Goal: Task Accomplishment & Management: Use online tool/utility

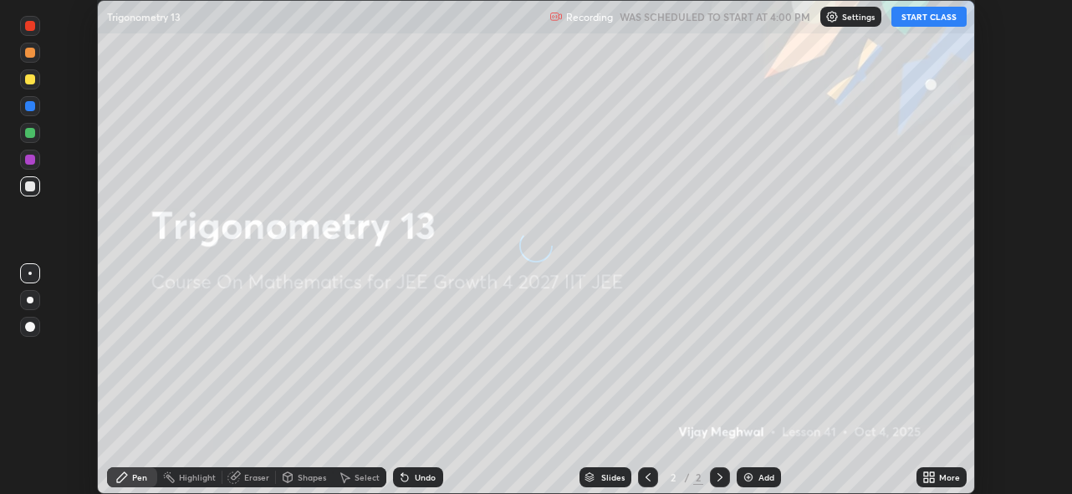
scroll to position [494, 1072]
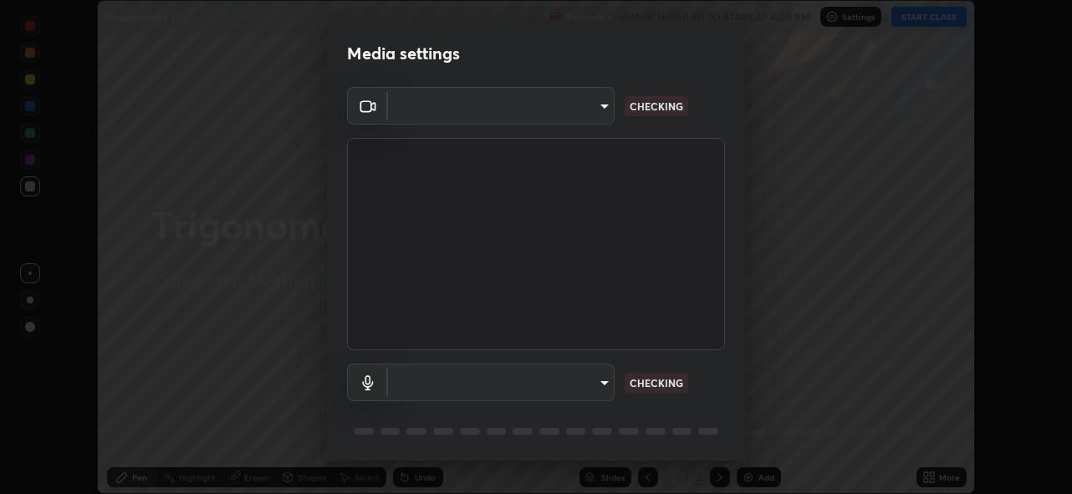
type input "5ae49b96af4897e6a410d98cecc9f5d5c34ce44bf214f7471ac41fe3bf41cfd7"
click at [559, 391] on body "Erase all Trigonometry 13 Recording WAS SCHEDULED TO START AT 4:00 PM Settings …" at bounding box center [536, 247] width 1072 height 494
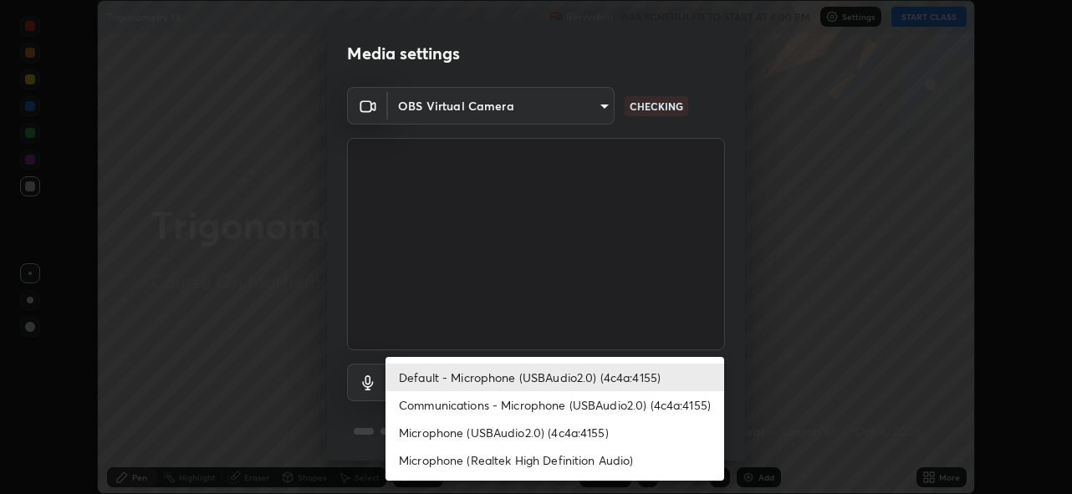
click at [553, 405] on li "Communications - Microphone (USBAudio2.0) (4c4a:4155)" at bounding box center [554, 405] width 339 height 28
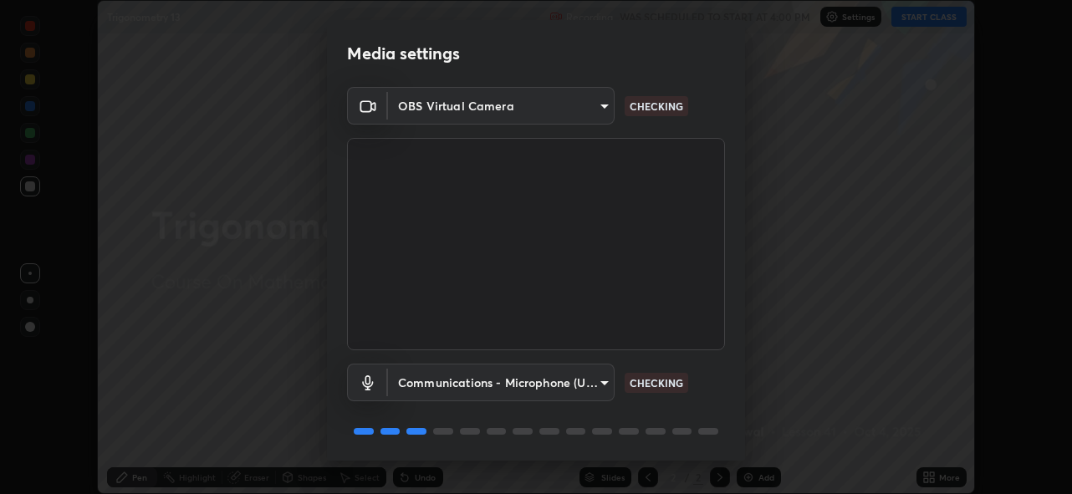
scroll to position [54, 0]
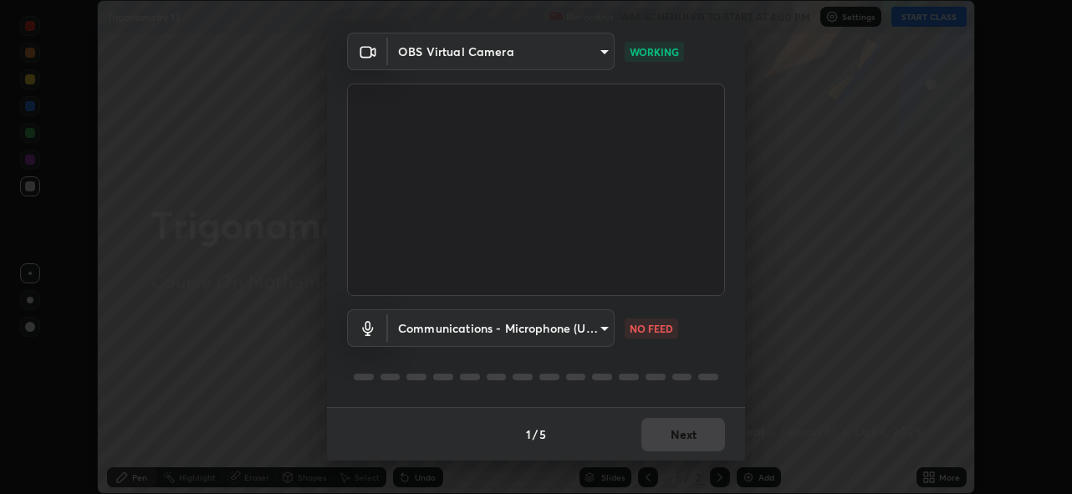
click at [676, 438] on div "1 / 5 Next" at bounding box center [536, 433] width 418 height 53
click at [586, 332] on body "Erase all Trigonometry 13 Recording WAS SCHEDULED TO START AT 4:00 PM Settings …" at bounding box center [536, 247] width 1072 height 494
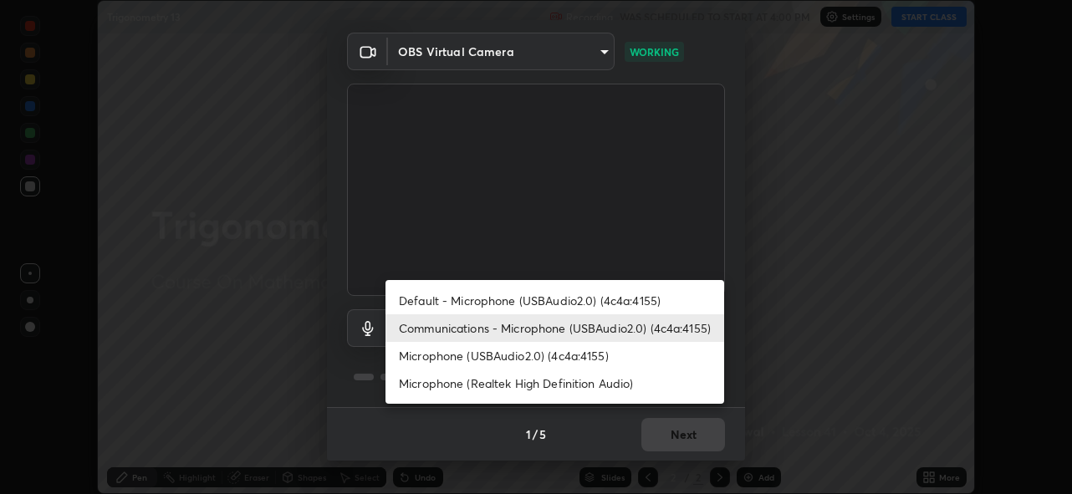
click at [566, 298] on li "Default - Microphone (USBAudio2.0) (4c4a:4155)" at bounding box center [554, 301] width 339 height 28
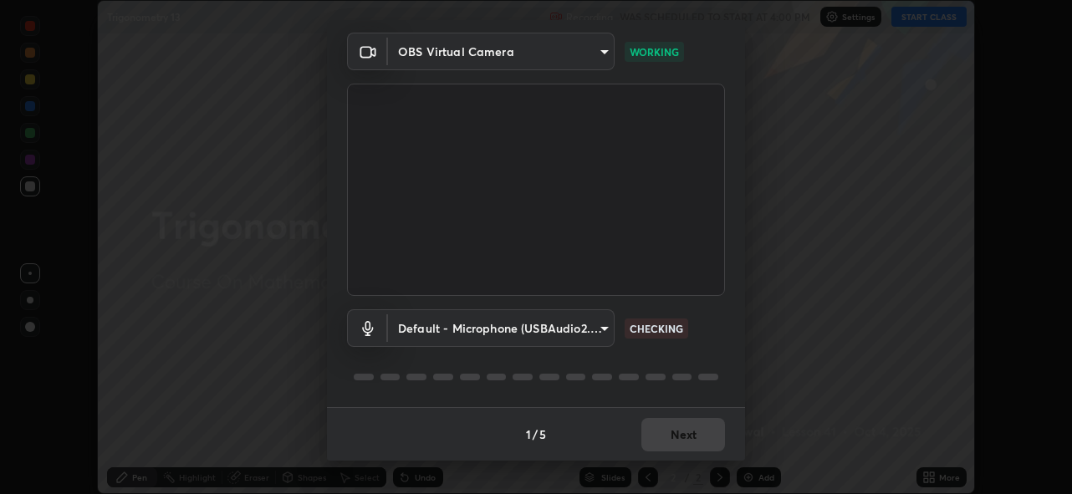
click at [573, 335] on body "Erase all Trigonometry 13 Recording WAS SCHEDULED TO START AT 4:00 PM Settings …" at bounding box center [536, 247] width 1072 height 494
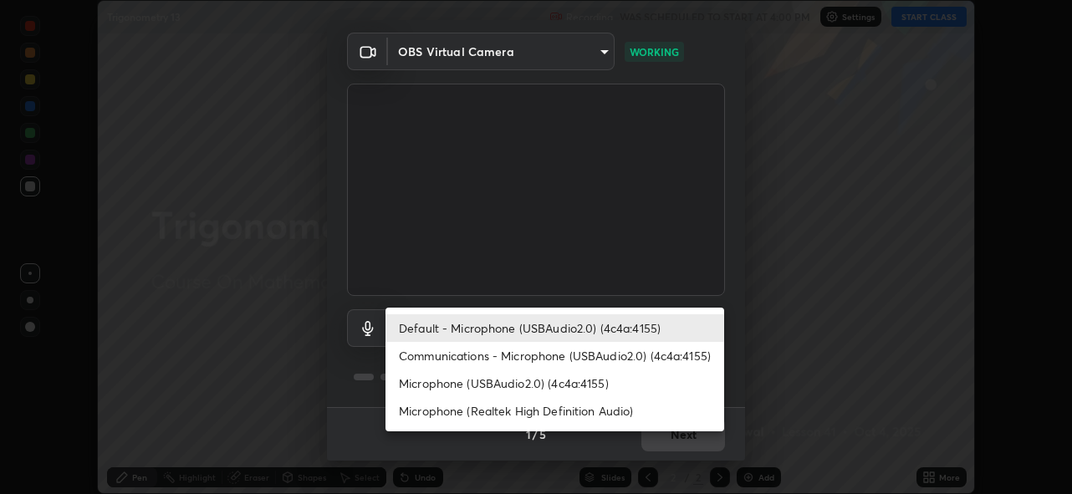
click at [554, 357] on li "Communications - Microphone (USBAudio2.0) (4c4a:4155)" at bounding box center [554, 356] width 339 height 28
type input "communications"
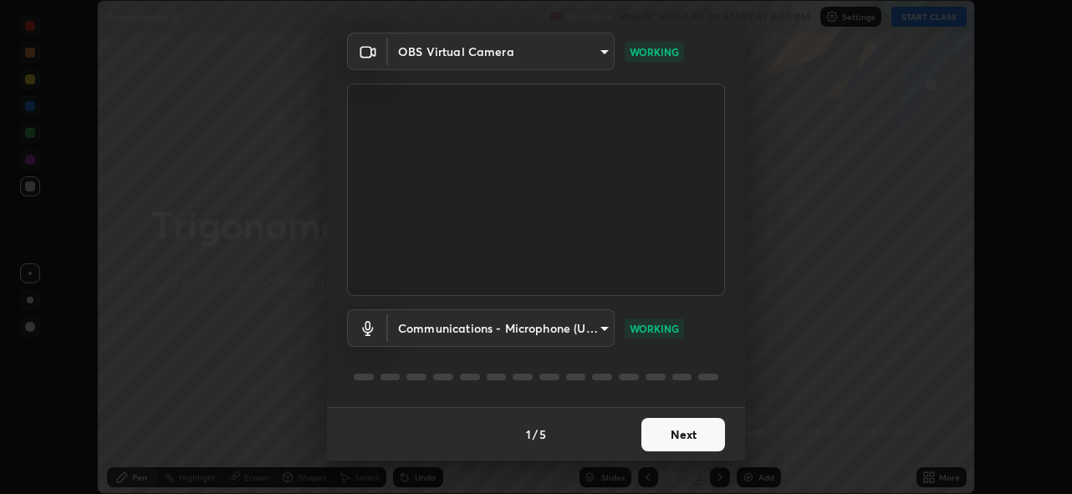
click at [670, 443] on button "Next" at bounding box center [683, 434] width 84 height 33
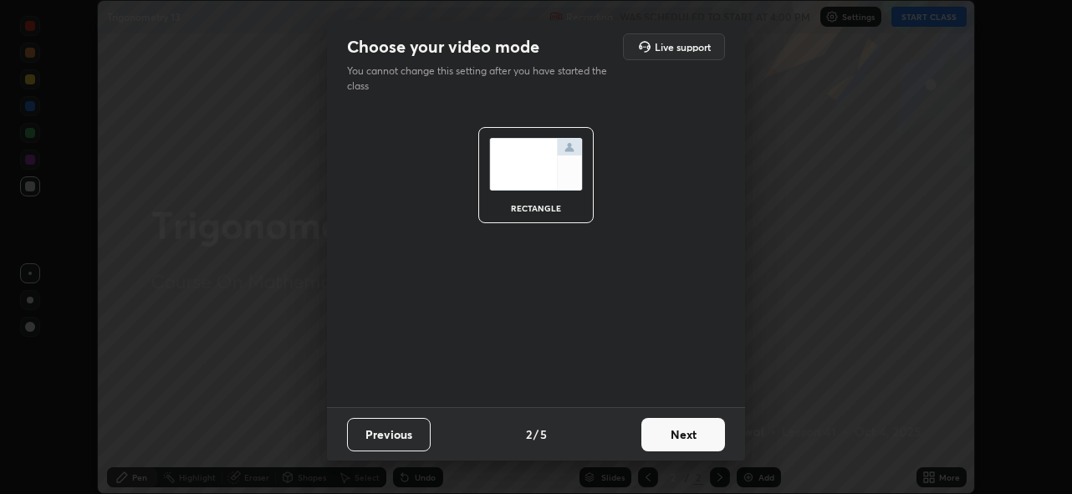
click at [686, 432] on button "Next" at bounding box center [683, 434] width 84 height 33
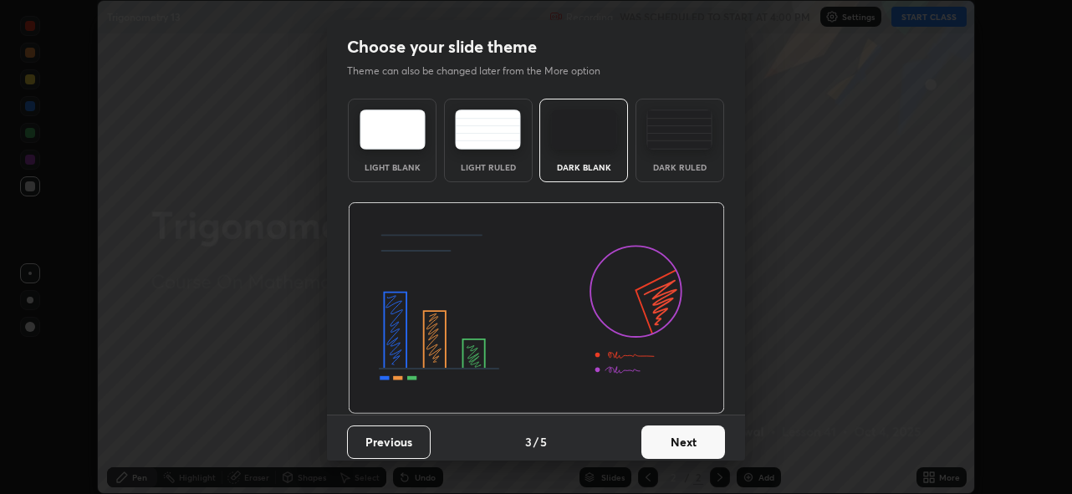
click at [705, 434] on button "Next" at bounding box center [683, 441] width 84 height 33
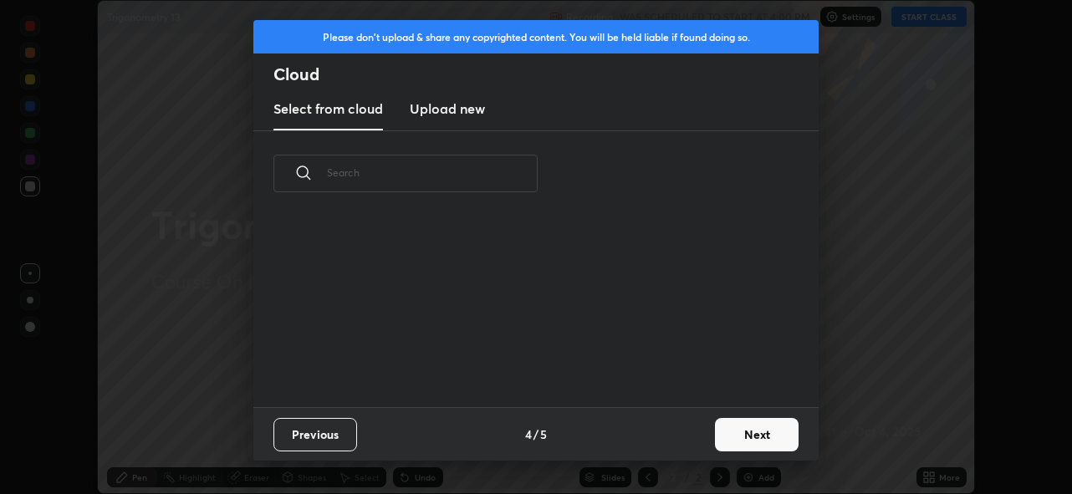
click at [736, 433] on button "Next" at bounding box center [757, 434] width 84 height 33
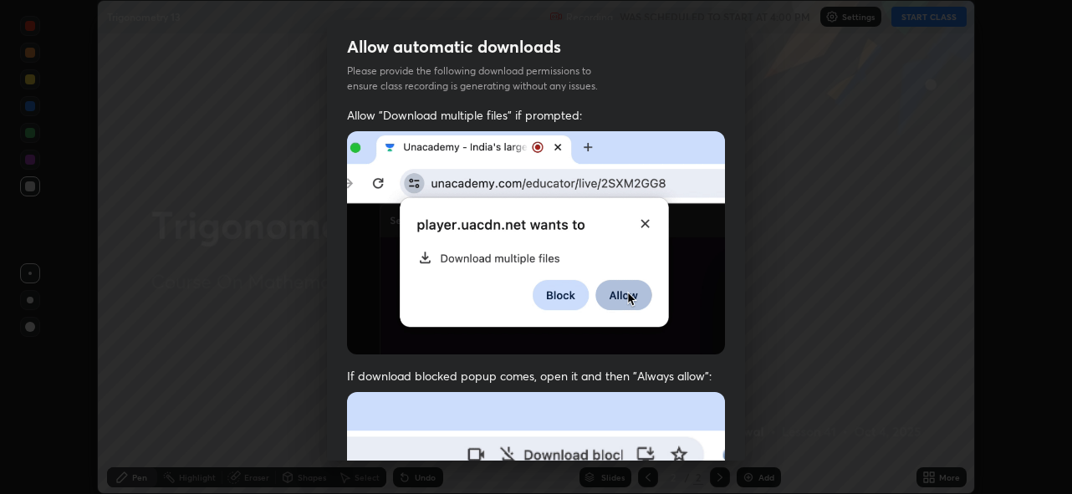
click at [629, 323] on img at bounding box center [536, 242] width 378 height 223
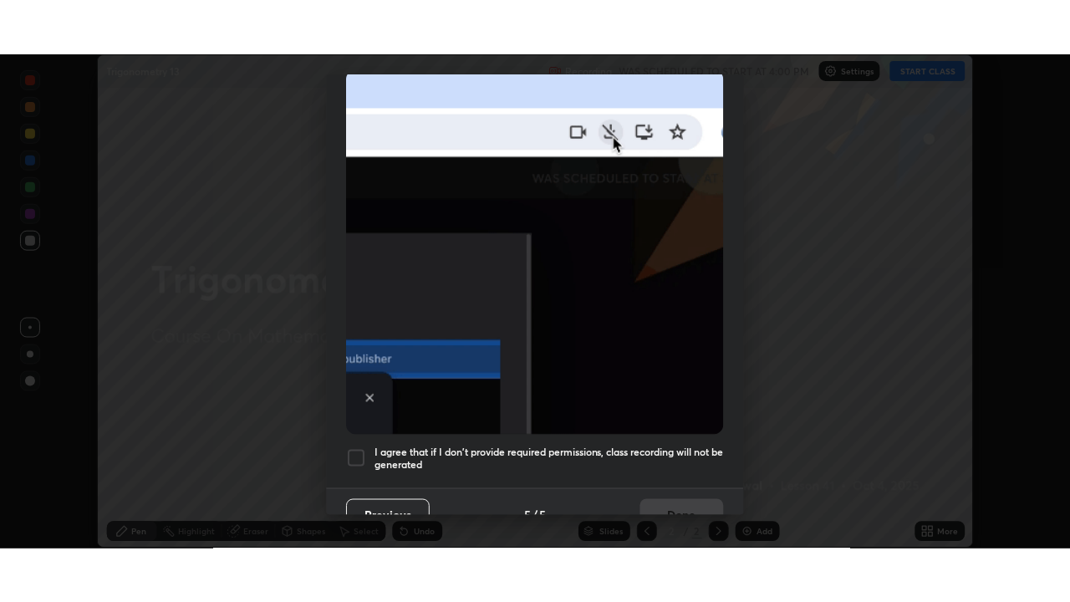
scroll to position [395, 0]
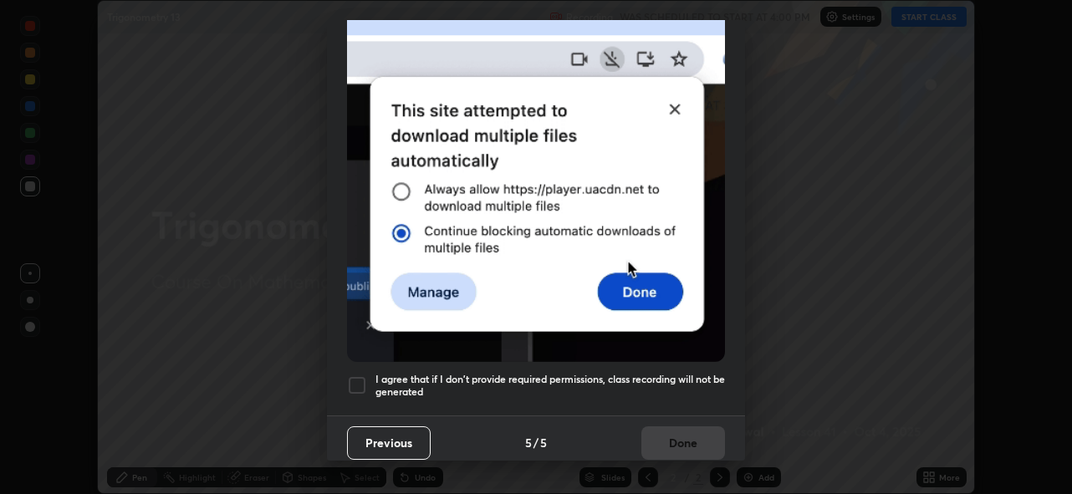
click at [359, 379] on div at bounding box center [357, 385] width 20 height 20
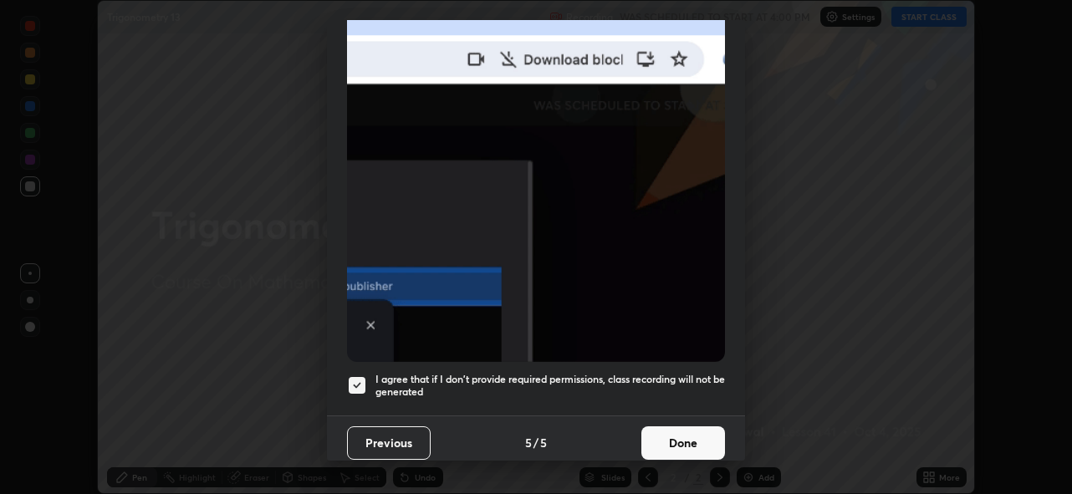
click at [675, 430] on button "Done" at bounding box center [683, 442] width 84 height 33
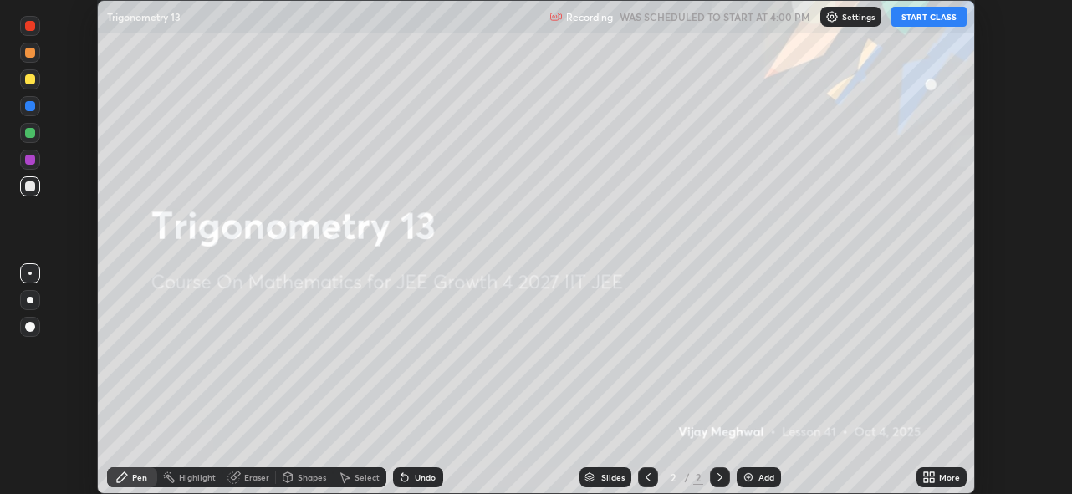
click at [934, 21] on button "START CLASS" at bounding box center [928, 17] width 75 height 20
click at [929, 479] on icon at bounding box center [931, 480] width 4 height 4
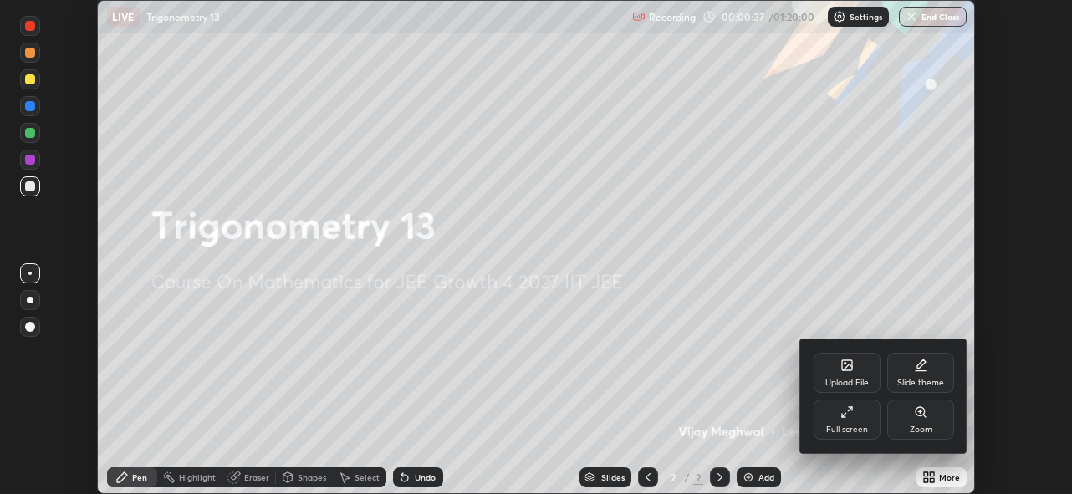
click at [861, 413] on div "Full screen" at bounding box center [846, 420] width 67 height 40
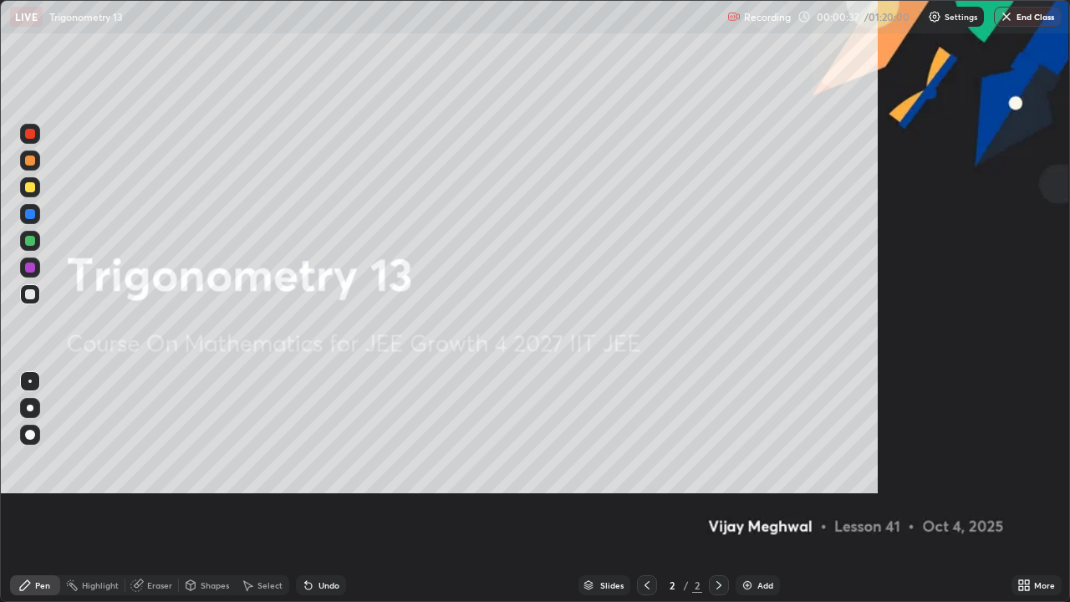
scroll to position [602, 1070]
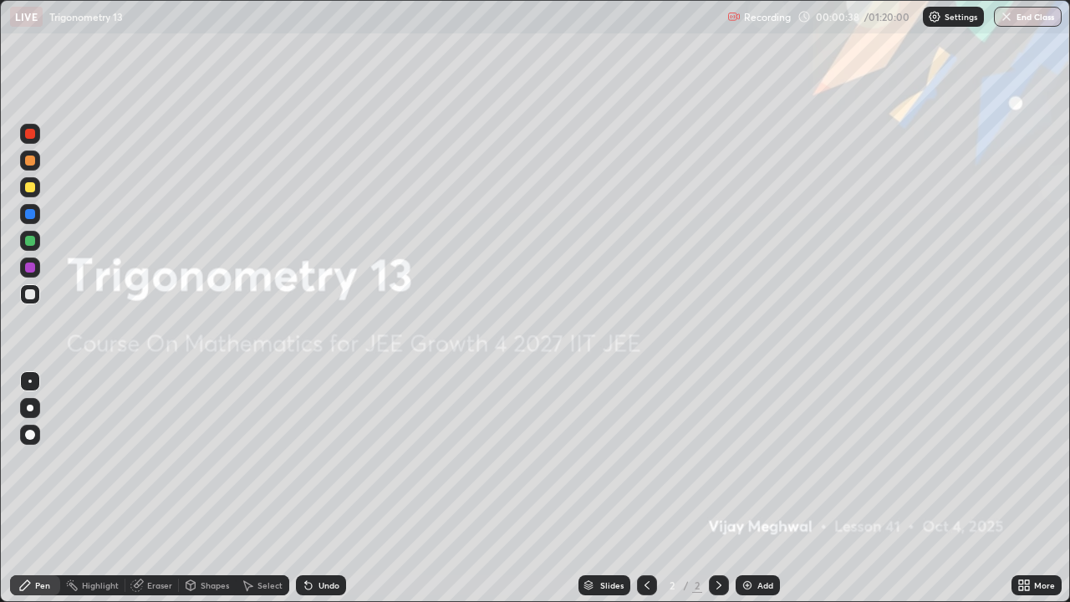
click at [747, 493] on img at bounding box center [747, 584] width 13 height 13
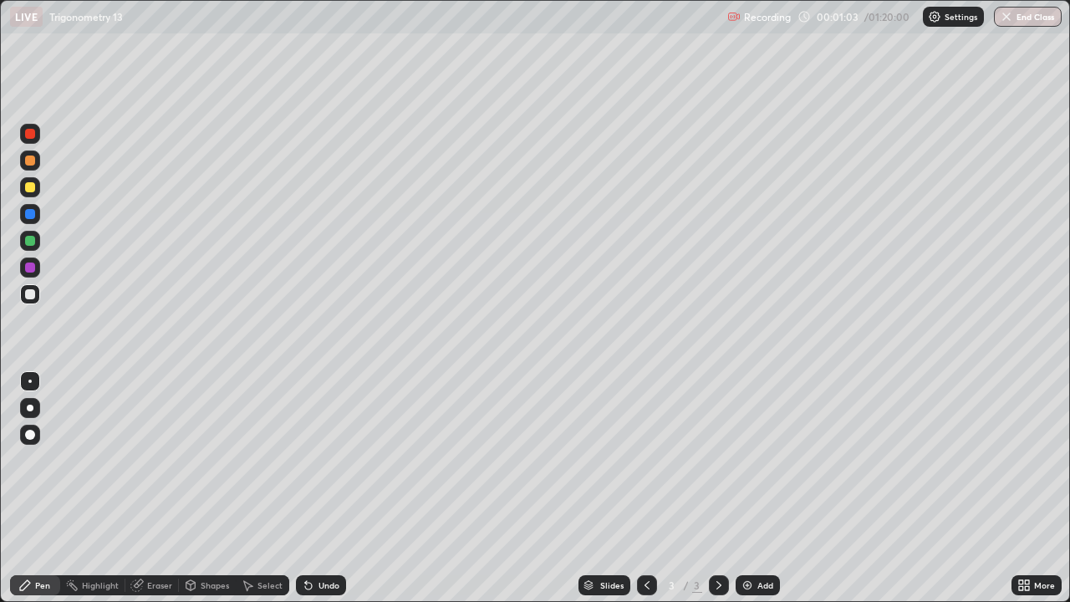
click at [343, 493] on div "Undo" at bounding box center [321, 585] width 50 height 20
click at [33, 186] on div at bounding box center [30, 187] width 10 height 10
click at [155, 493] on div "Eraser" at bounding box center [159, 585] width 25 height 8
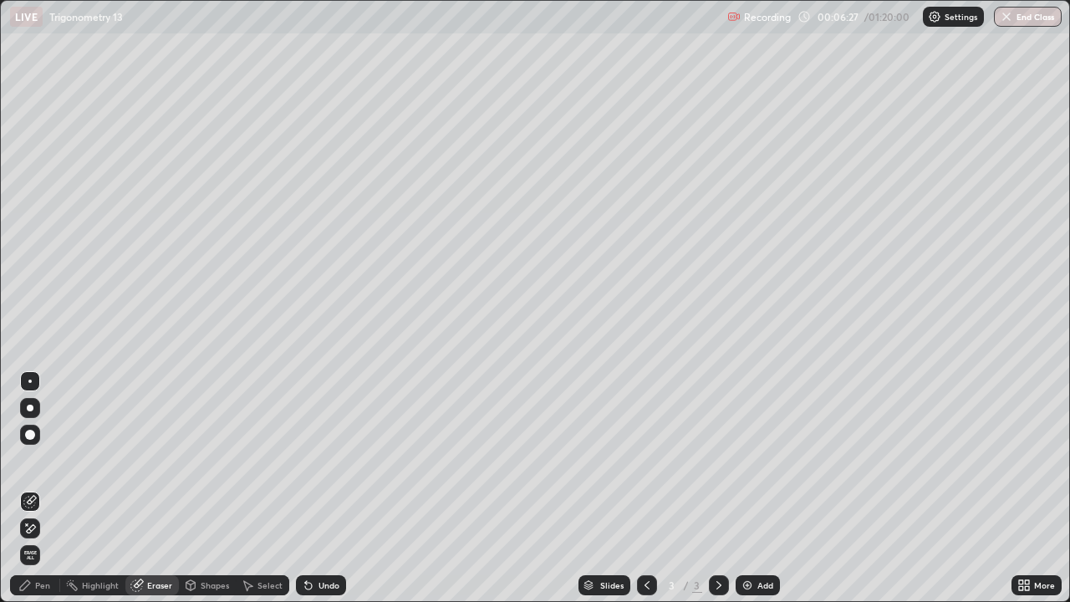
click at [49, 493] on div "Pen" at bounding box center [35, 585] width 50 height 20
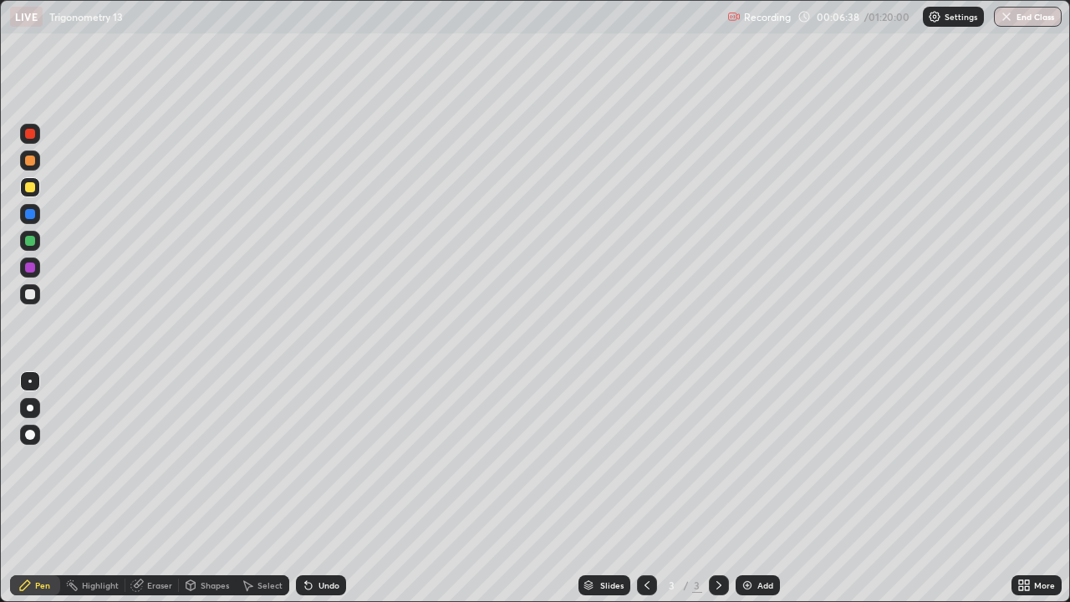
click at [154, 493] on div "Eraser" at bounding box center [159, 585] width 25 height 8
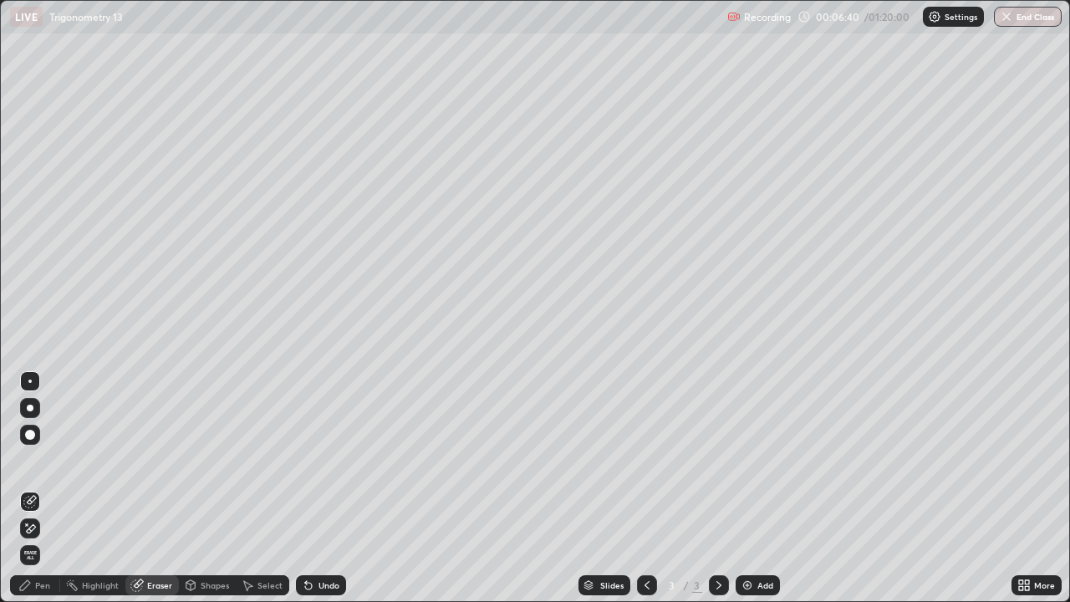
click at [33, 493] on div "Pen" at bounding box center [35, 585] width 50 height 20
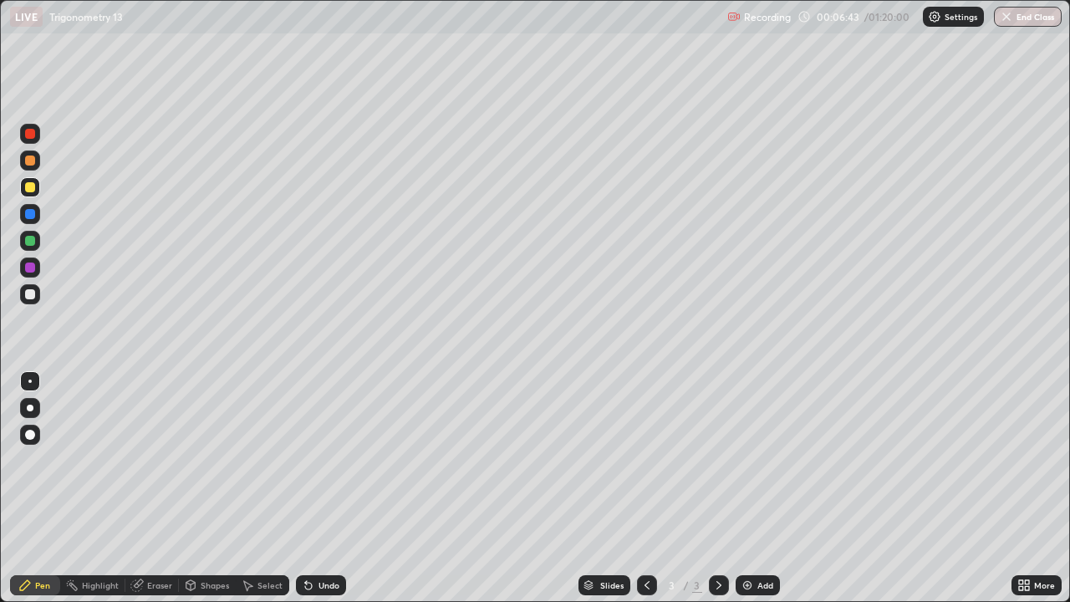
click at [160, 493] on div "Eraser" at bounding box center [159, 585] width 25 height 8
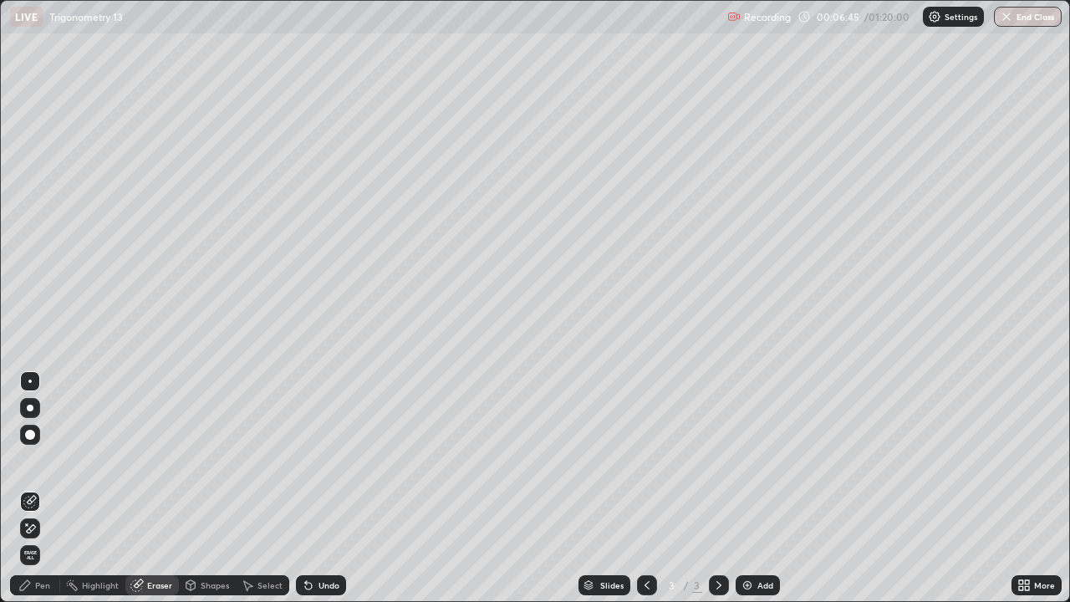
click at [46, 493] on div "Pen" at bounding box center [35, 585] width 50 height 20
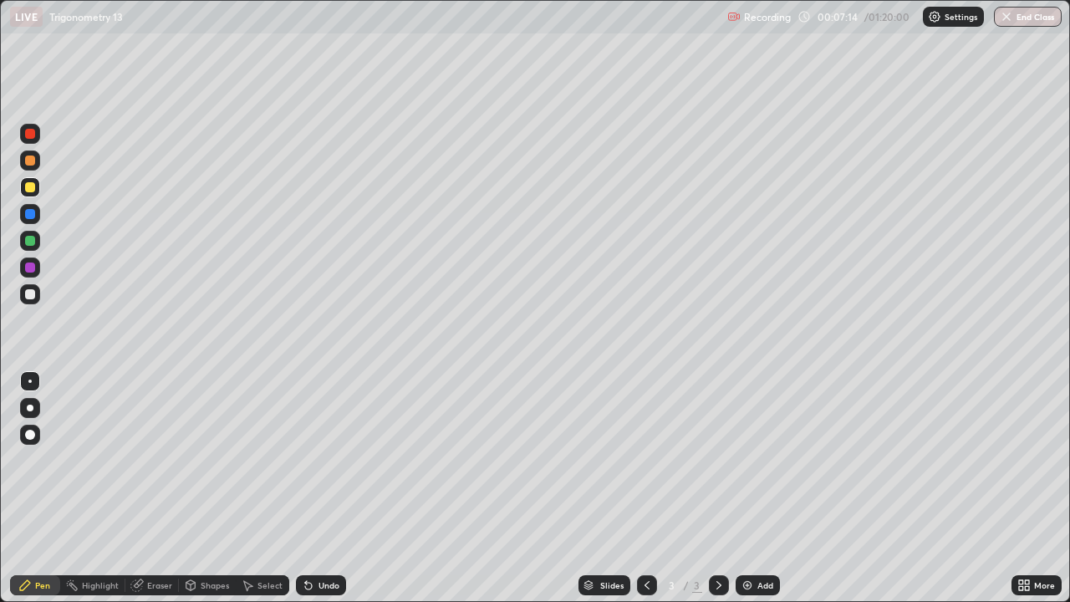
click at [163, 493] on div "Eraser" at bounding box center [151, 585] width 53 height 20
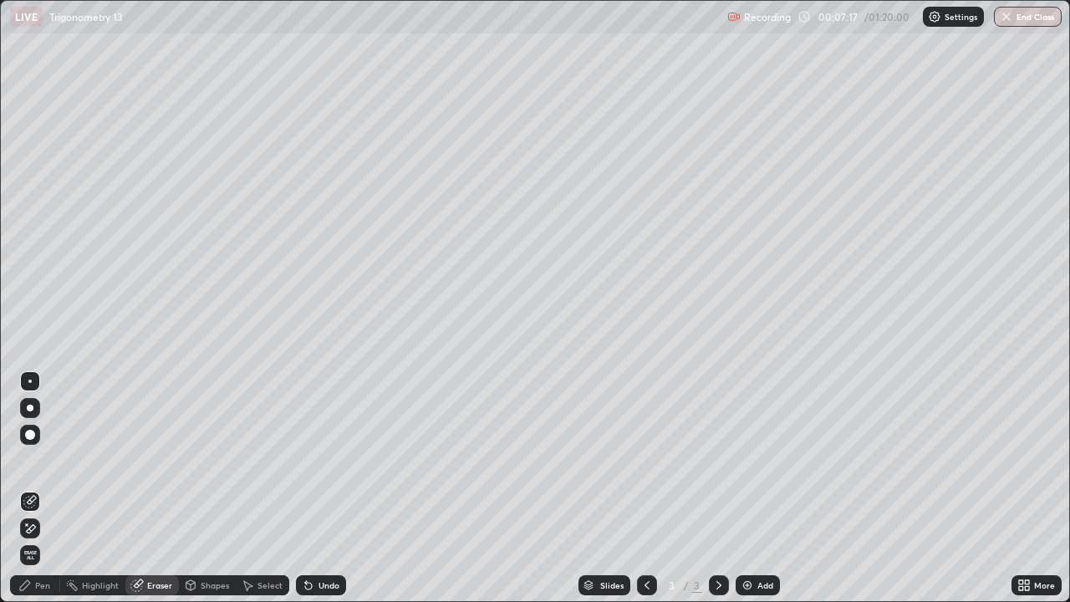
click at [48, 493] on div "Pen" at bounding box center [42, 585] width 15 height 8
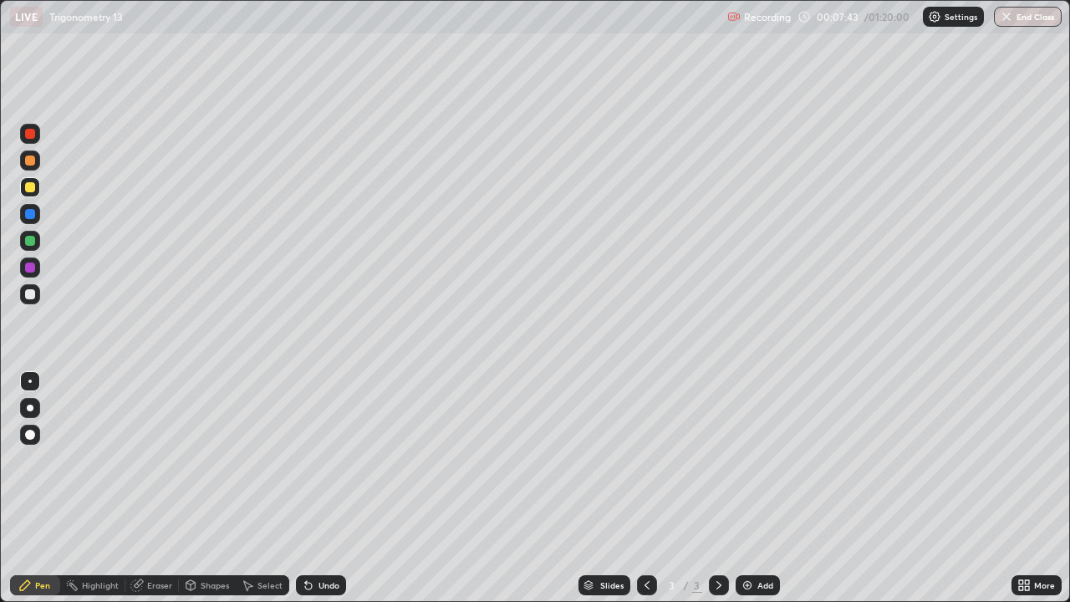
click at [30, 166] on div at bounding box center [30, 160] width 20 height 20
click at [758, 493] on div "Add" at bounding box center [765, 585] width 16 height 8
click at [645, 493] on icon at bounding box center [646, 584] width 13 height 13
click at [158, 493] on div "Eraser" at bounding box center [151, 585] width 53 height 20
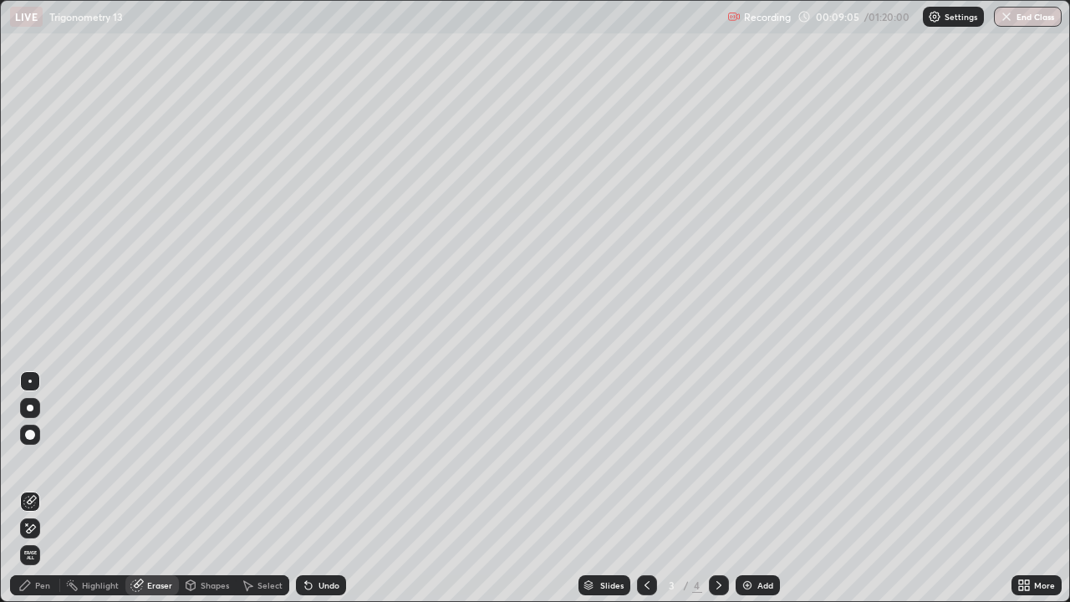
click at [44, 493] on div "Pen" at bounding box center [42, 585] width 15 height 8
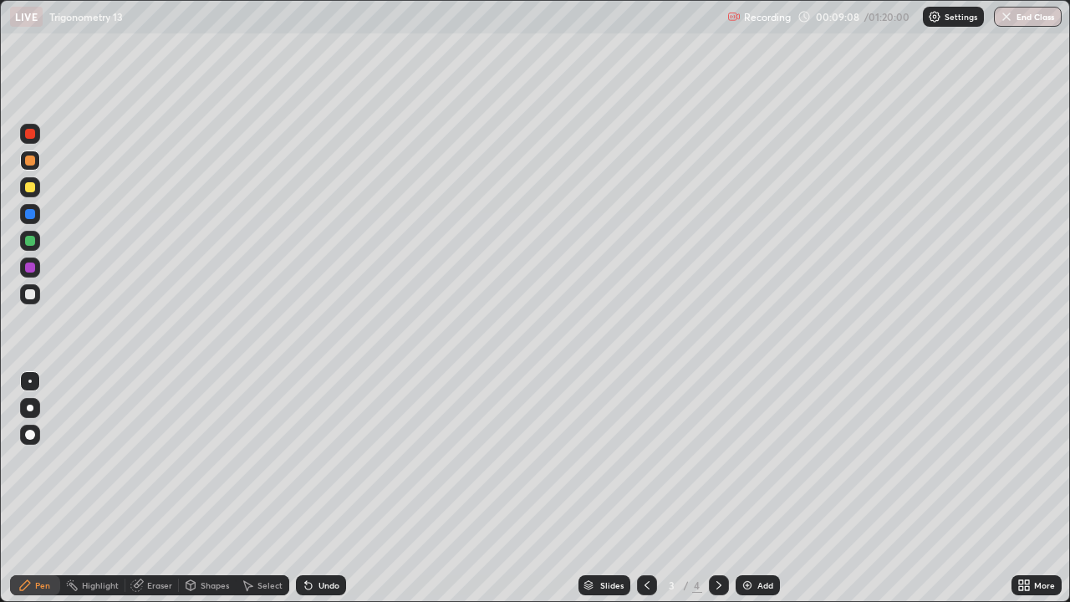
click at [154, 493] on div "Eraser" at bounding box center [159, 585] width 25 height 8
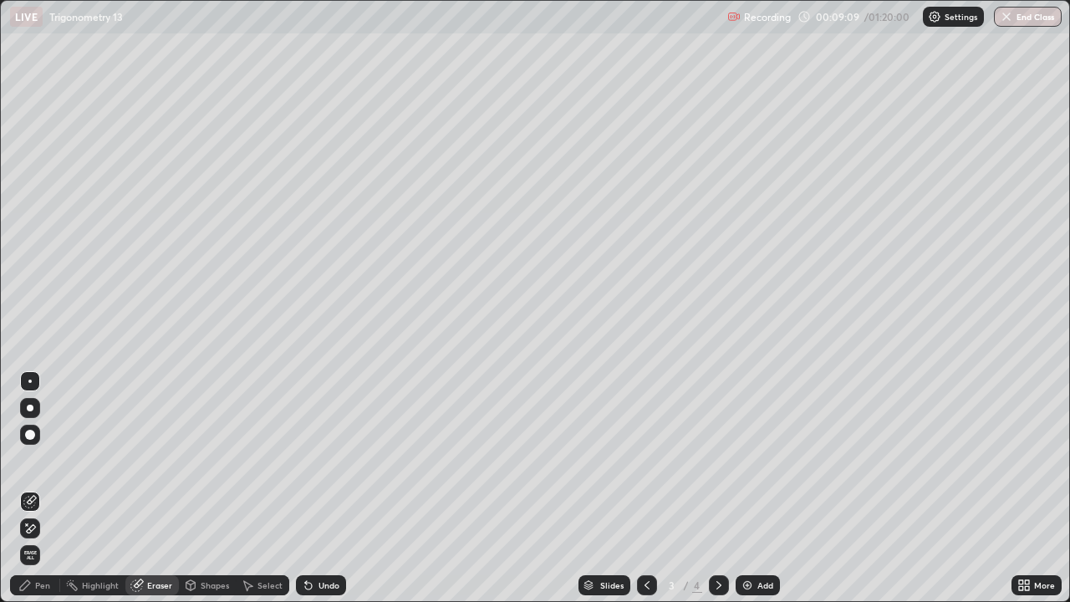
click at [33, 493] on div "Pen" at bounding box center [35, 585] width 50 height 20
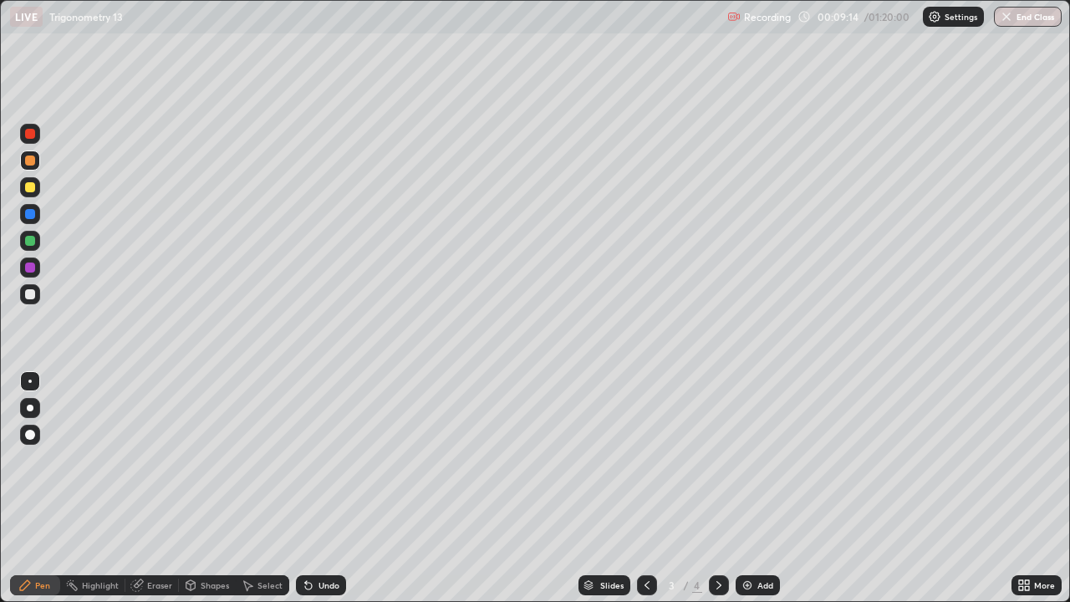
click at [715, 493] on icon at bounding box center [718, 584] width 13 height 13
click at [644, 493] on icon at bounding box center [646, 584] width 13 height 13
click at [0, 170] on div "Setting up your live class" at bounding box center [535, 301] width 1070 height 602
click at [719, 493] on icon at bounding box center [718, 584] width 13 height 13
click at [716, 493] on icon at bounding box center [718, 584] width 13 height 13
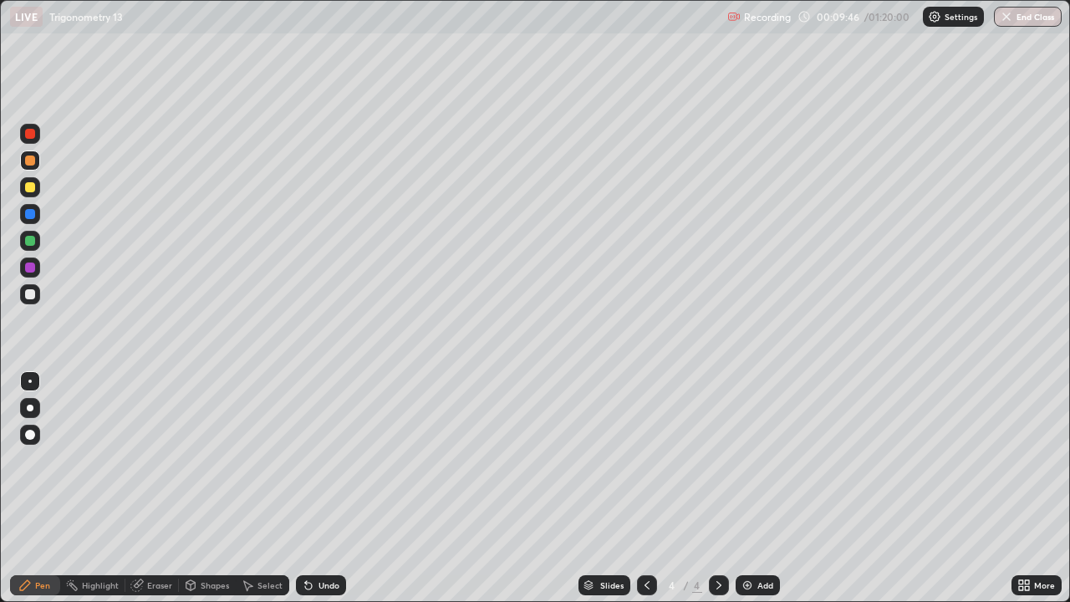
click at [645, 493] on icon at bounding box center [646, 584] width 13 height 13
click at [717, 493] on icon at bounding box center [718, 584] width 13 height 13
click at [28, 188] on div at bounding box center [30, 187] width 10 height 10
click at [645, 493] on icon at bounding box center [646, 584] width 13 height 13
click at [717, 493] on icon at bounding box center [718, 584] width 13 height 13
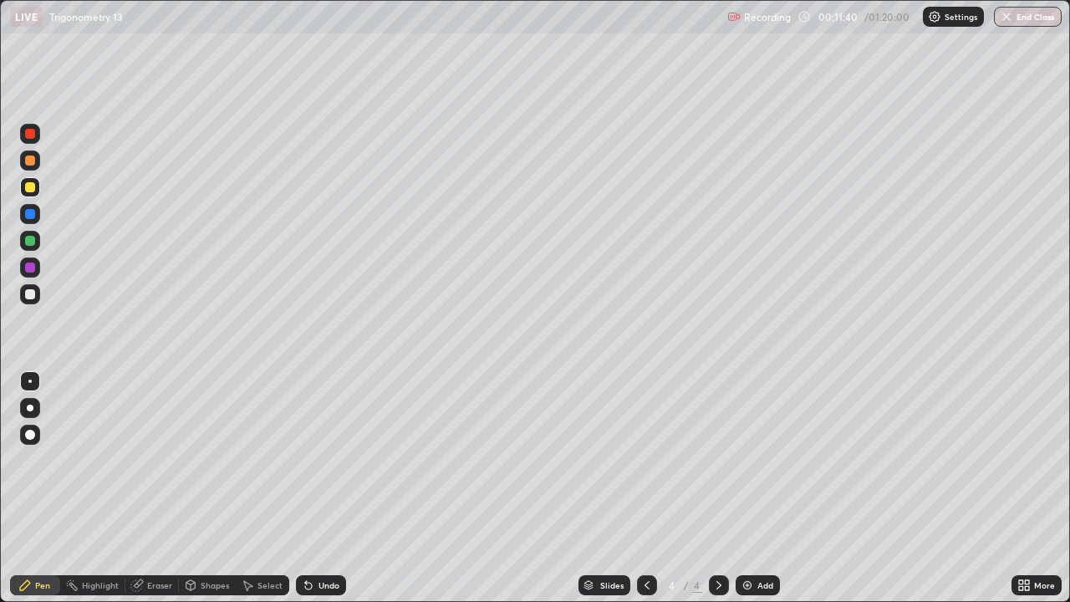
click at [649, 493] on icon at bounding box center [646, 584] width 13 height 13
click at [30, 160] on div at bounding box center [30, 160] width 10 height 10
click at [709, 493] on div at bounding box center [719, 585] width 20 height 20
click at [747, 493] on img at bounding box center [747, 584] width 13 height 13
click at [645, 493] on icon at bounding box center [646, 584] width 13 height 13
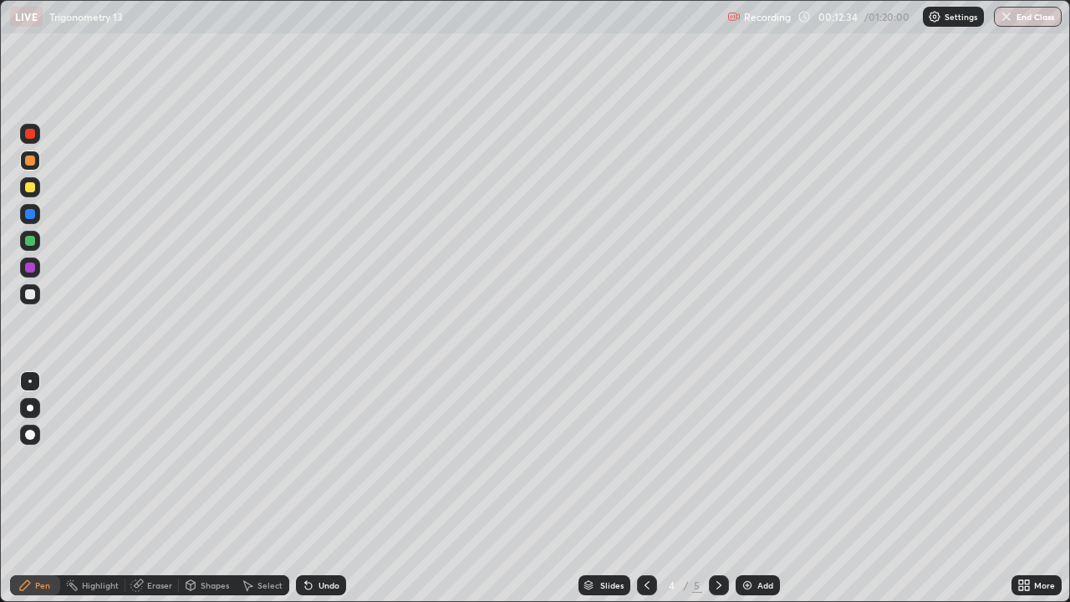
click at [717, 493] on icon at bounding box center [718, 584] width 13 height 13
click at [643, 493] on icon at bounding box center [646, 584] width 13 height 13
click at [642, 493] on icon at bounding box center [646, 584] width 13 height 13
click at [28, 193] on div at bounding box center [30, 187] width 20 height 20
click at [718, 493] on icon at bounding box center [718, 584] width 13 height 13
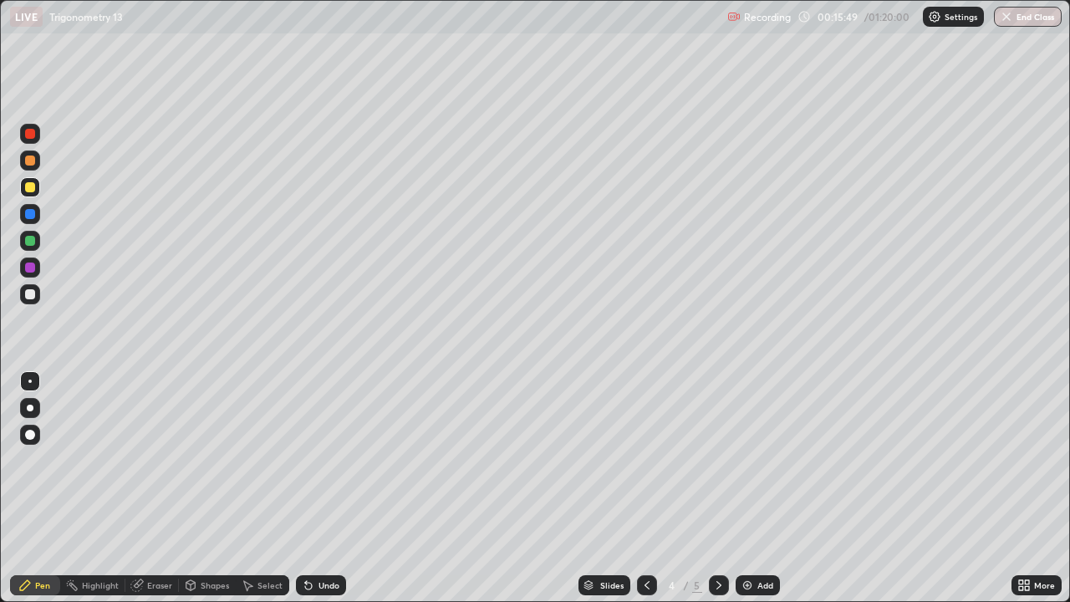
click at [719, 493] on icon at bounding box center [718, 584] width 13 height 13
click at [641, 493] on icon at bounding box center [646, 584] width 13 height 13
click at [645, 493] on icon at bounding box center [646, 584] width 13 height 13
click at [717, 493] on icon at bounding box center [718, 584] width 13 height 13
click at [31, 165] on div at bounding box center [30, 160] width 10 height 10
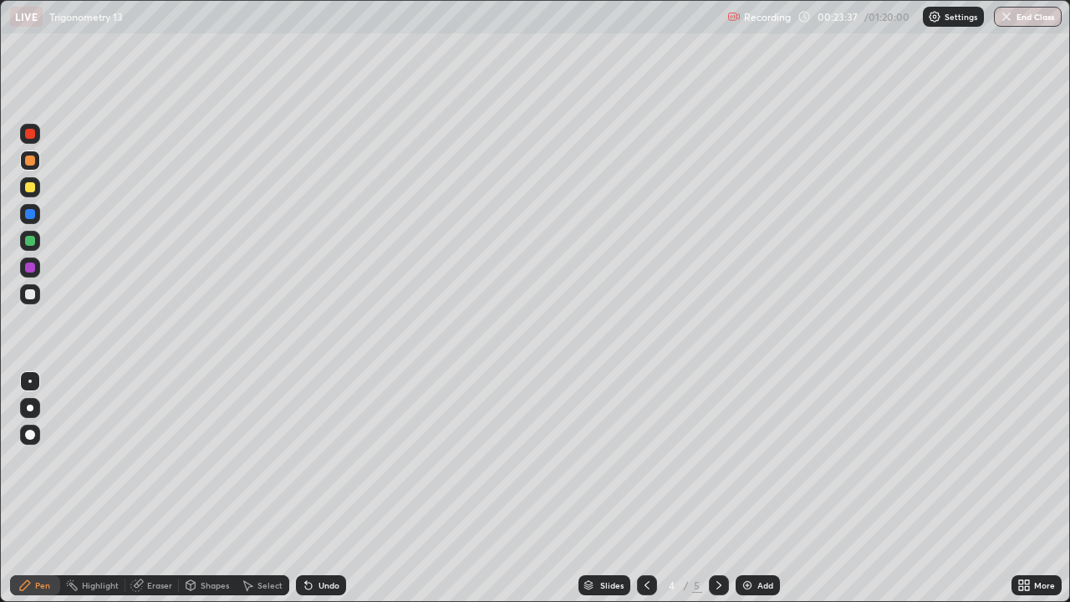
click at [717, 493] on icon at bounding box center [718, 584] width 13 height 13
click at [757, 493] on div "Add" at bounding box center [765, 585] width 16 height 8
click at [324, 493] on div "Undo" at bounding box center [321, 585] width 50 height 20
click at [331, 493] on div "Undo" at bounding box center [321, 585] width 50 height 20
click at [328, 493] on div "Undo" at bounding box center [328, 585] width 21 height 8
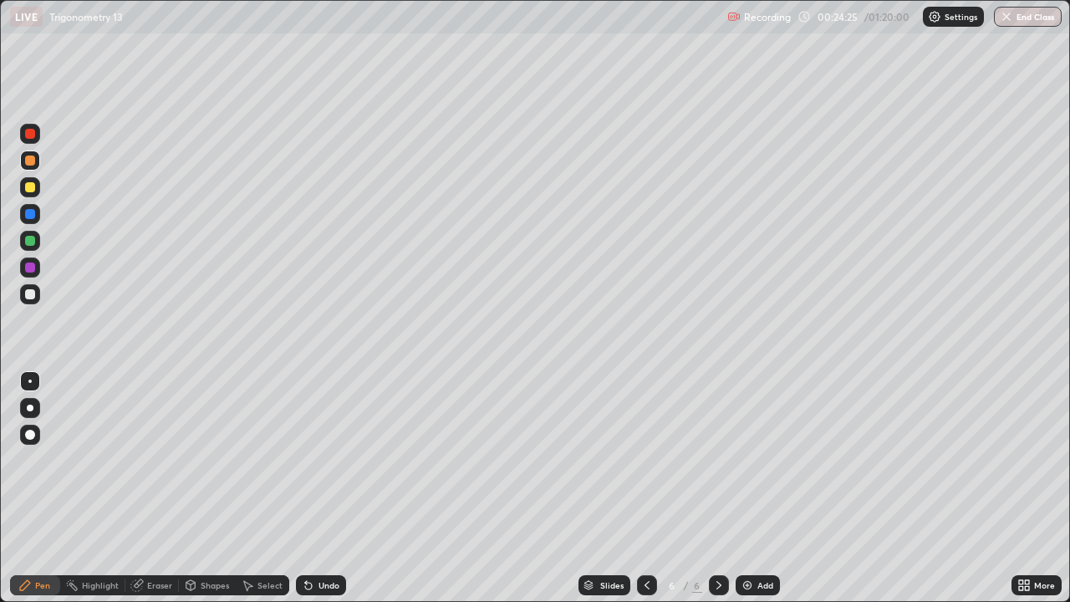
click at [33, 242] on div at bounding box center [30, 241] width 10 height 10
click at [329, 493] on div "Undo" at bounding box center [321, 585] width 50 height 20
click at [36, 268] on div at bounding box center [30, 267] width 20 height 20
click at [32, 244] on div at bounding box center [30, 241] width 10 height 10
click at [28, 195] on div at bounding box center [30, 187] width 20 height 20
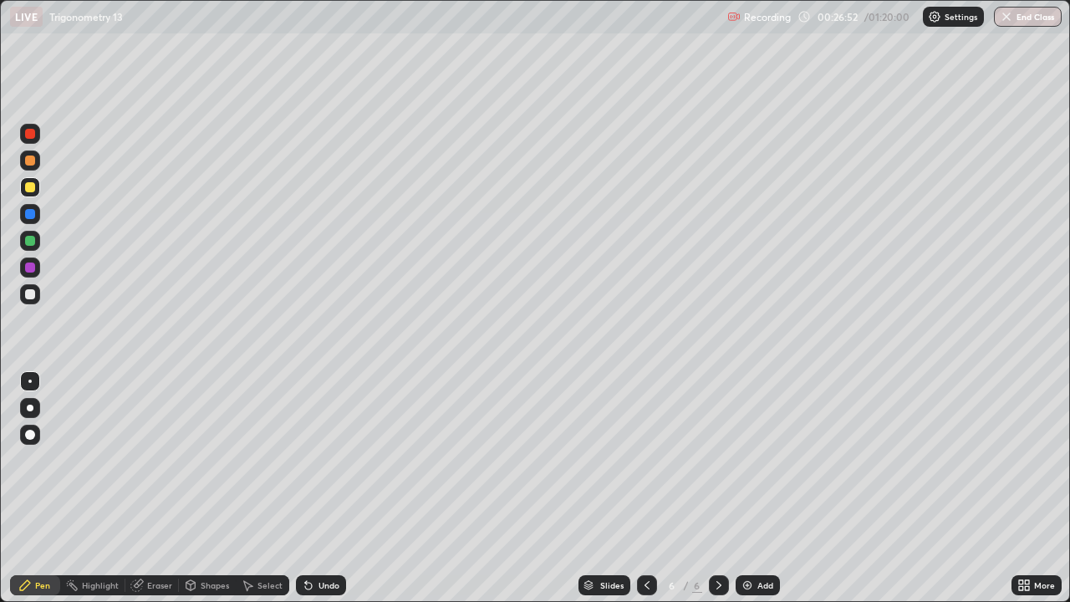
click at [757, 493] on div "Add" at bounding box center [765, 585] width 16 height 8
click at [645, 493] on icon at bounding box center [646, 584] width 13 height 13
click at [717, 493] on icon at bounding box center [718, 584] width 13 height 13
click at [322, 493] on div "Undo" at bounding box center [328, 585] width 21 height 8
click at [325, 493] on div "Undo" at bounding box center [328, 585] width 21 height 8
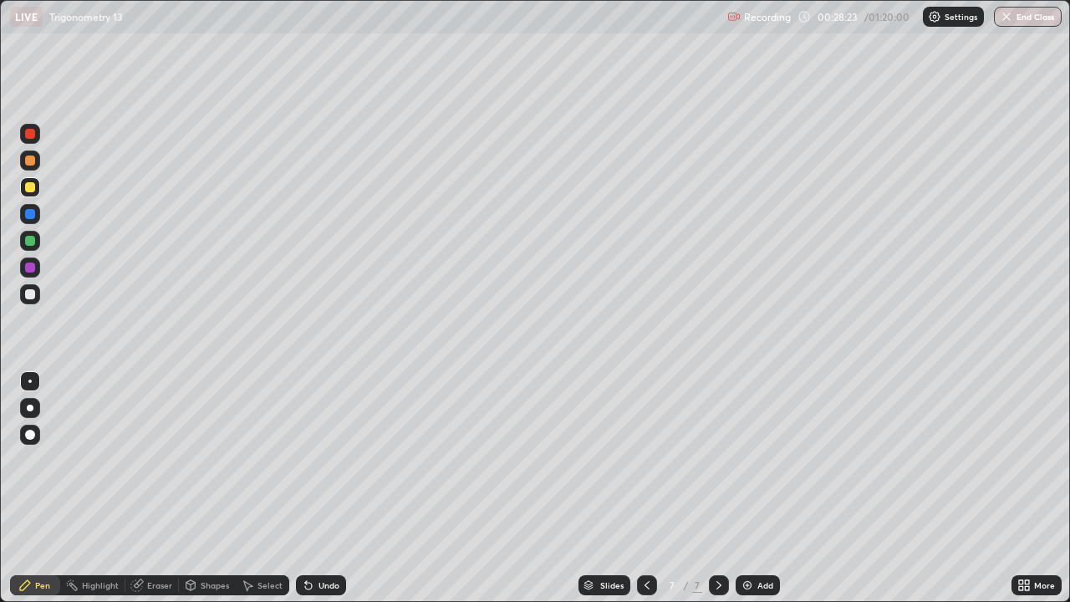
click at [643, 493] on icon at bounding box center [646, 584] width 13 height 13
click at [698, 493] on div "7" at bounding box center [697, 585] width 10 height 15
click at [645, 493] on icon at bounding box center [646, 584] width 13 height 13
click at [718, 493] on icon at bounding box center [718, 585] width 5 height 8
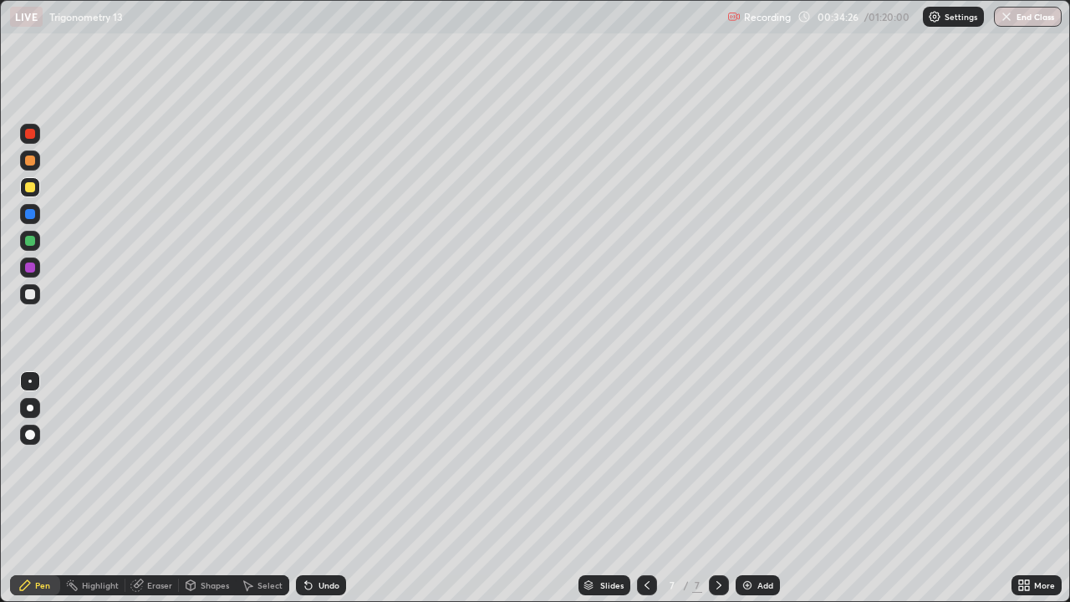
click at [757, 493] on div "Add" at bounding box center [765, 585] width 16 height 8
click at [175, 493] on div "Eraser" at bounding box center [151, 585] width 53 height 20
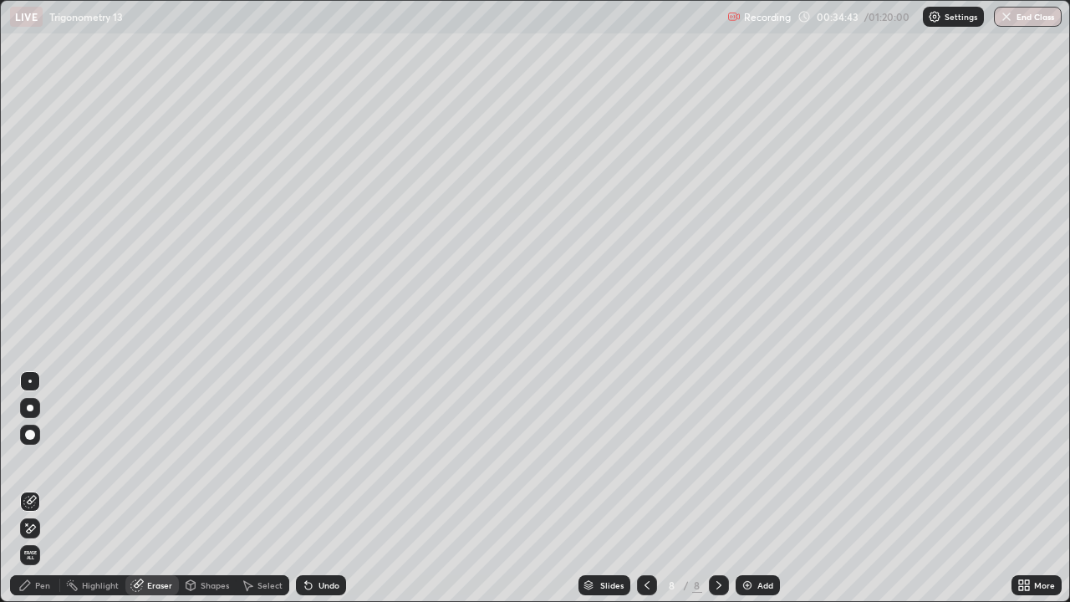
click at [53, 493] on div "Pen" at bounding box center [35, 585] width 50 height 20
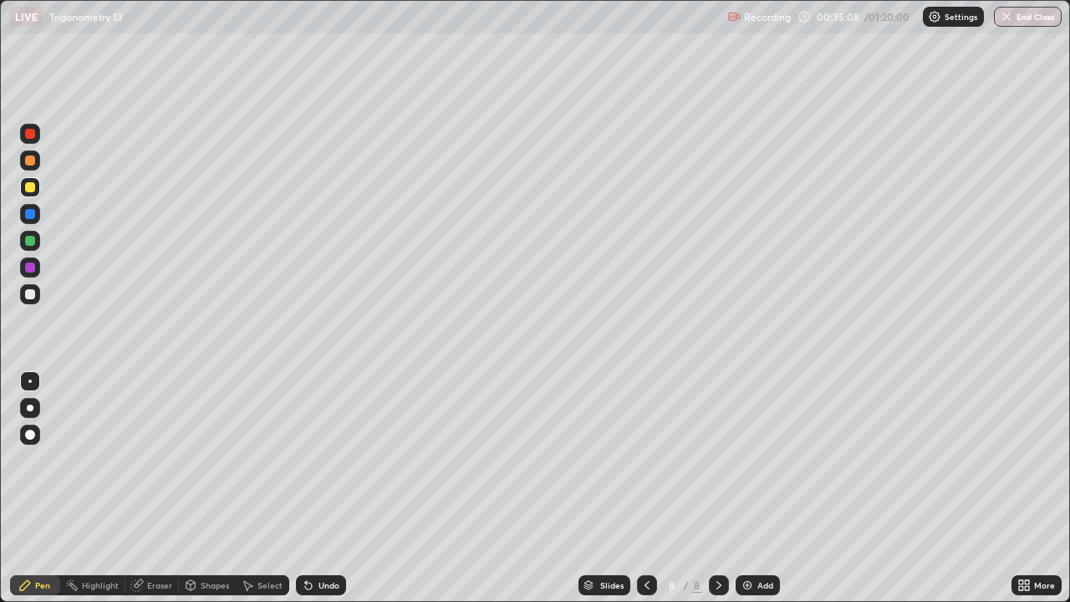
click at [25, 185] on div at bounding box center [30, 187] width 10 height 10
click at [29, 160] on div at bounding box center [30, 160] width 10 height 10
click at [32, 245] on div at bounding box center [30, 241] width 10 height 10
click at [31, 189] on div at bounding box center [30, 187] width 10 height 10
click at [30, 242] on div at bounding box center [30, 241] width 10 height 10
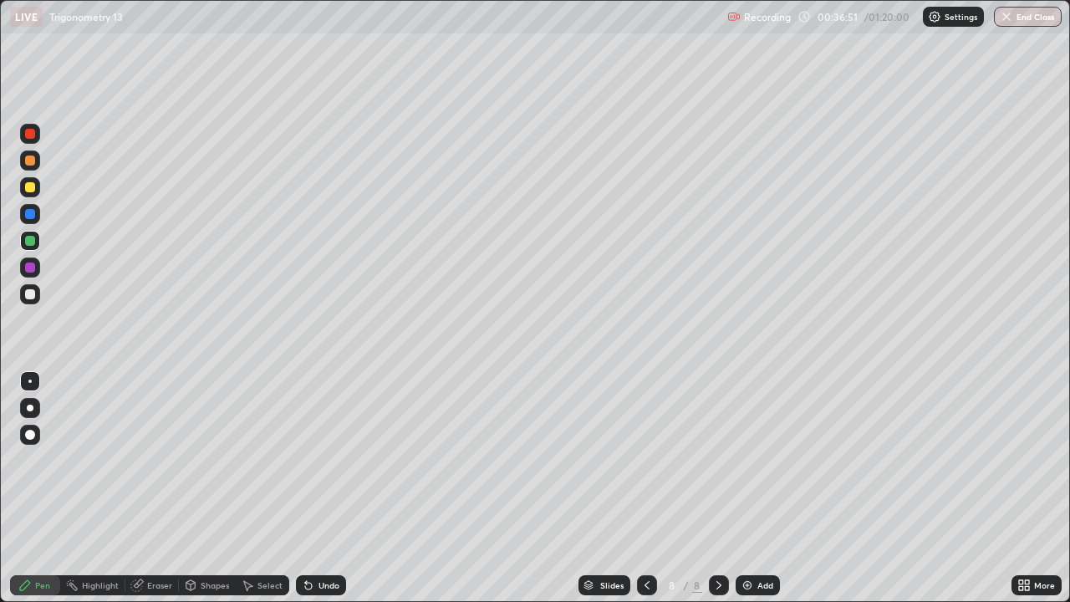
click at [33, 293] on div at bounding box center [30, 294] width 10 height 10
click at [323, 493] on div "Undo" at bounding box center [328, 585] width 21 height 8
click at [754, 493] on div "Add" at bounding box center [758, 585] width 44 height 20
click at [315, 493] on div "Undo" at bounding box center [321, 585] width 50 height 20
click at [312, 493] on icon at bounding box center [308, 584] width 13 height 13
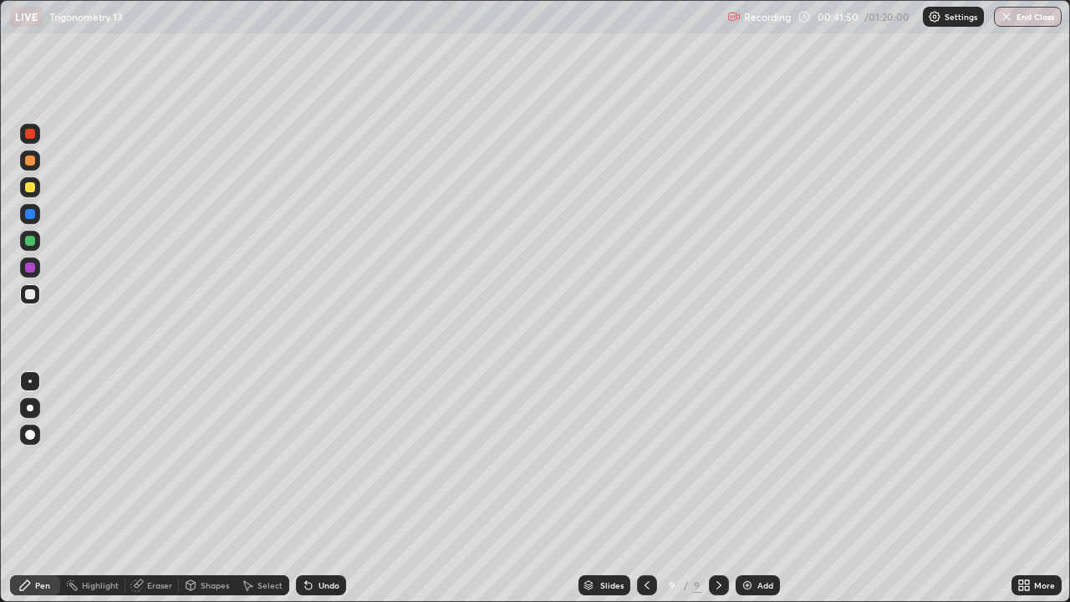
click at [312, 493] on icon at bounding box center [308, 584] width 13 height 13
click at [313, 493] on div "Undo" at bounding box center [321, 585] width 50 height 20
click at [314, 493] on div "Undo" at bounding box center [321, 585] width 50 height 20
click at [338, 493] on div "Undo" at bounding box center [321, 585] width 50 height 20
click at [339, 493] on div "Undo" at bounding box center [321, 585] width 50 height 20
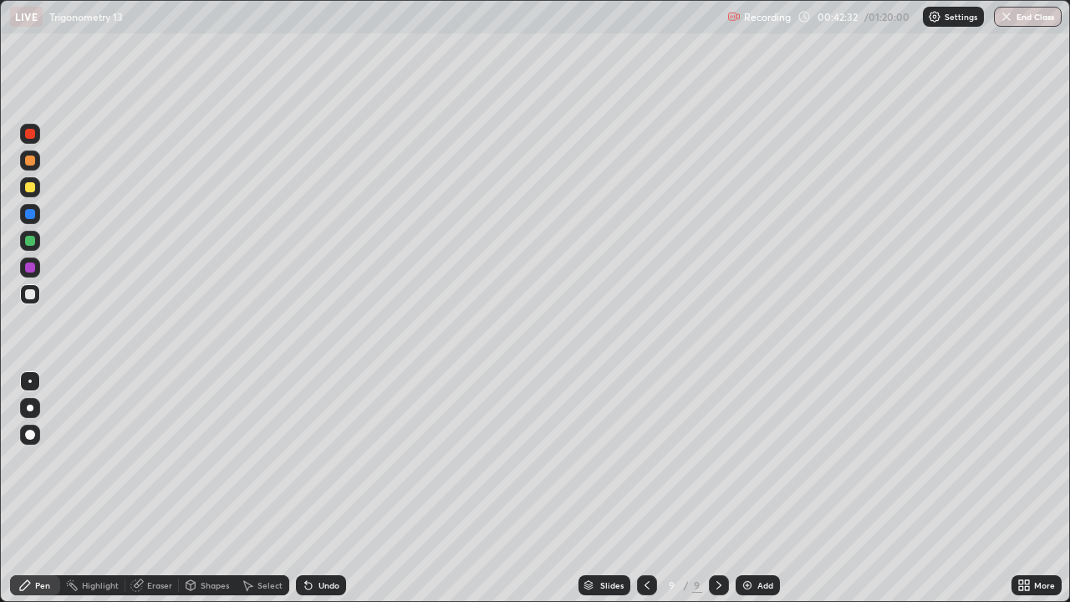
click at [252, 493] on icon at bounding box center [247, 584] width 13 height 13
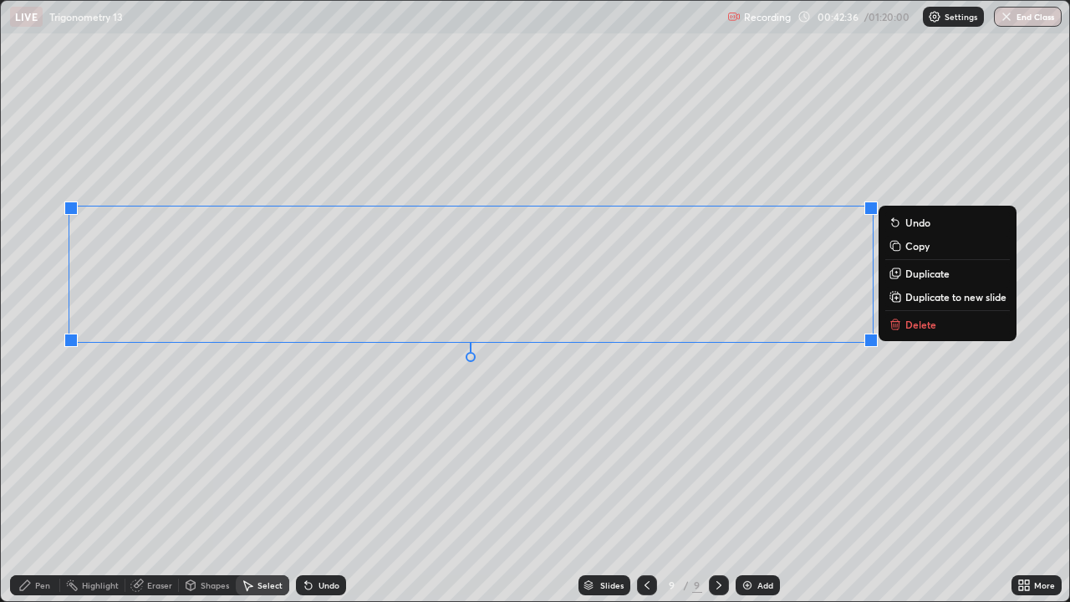
click at [909, 325] on p "Delete" at bounding box center [920, 324] width 31 height 13
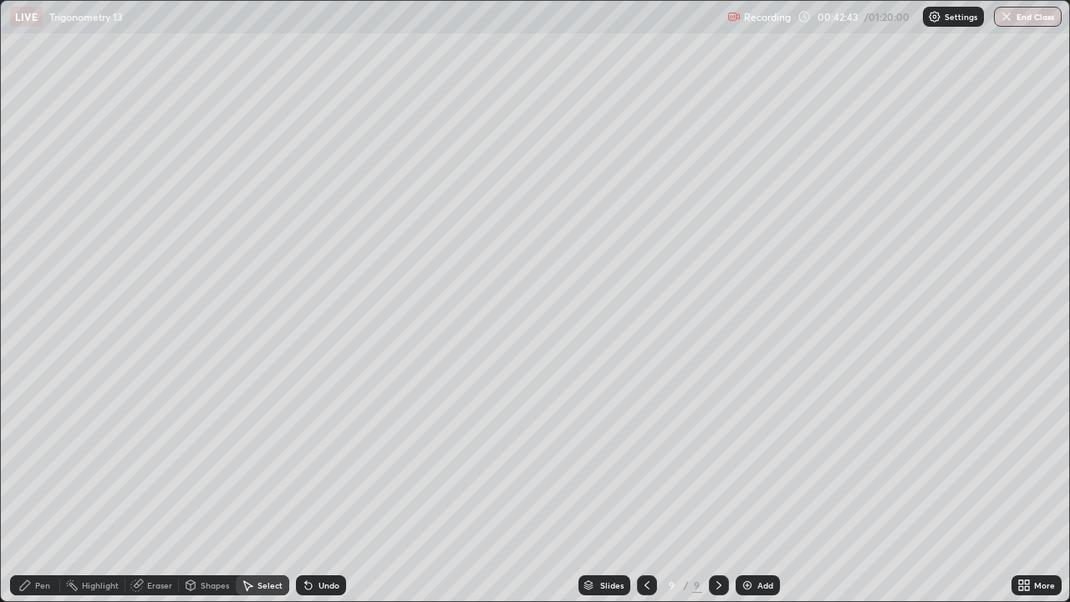
click at [43, 493] on div "Pen" at bounding box center [42, 585] width 15 height 8
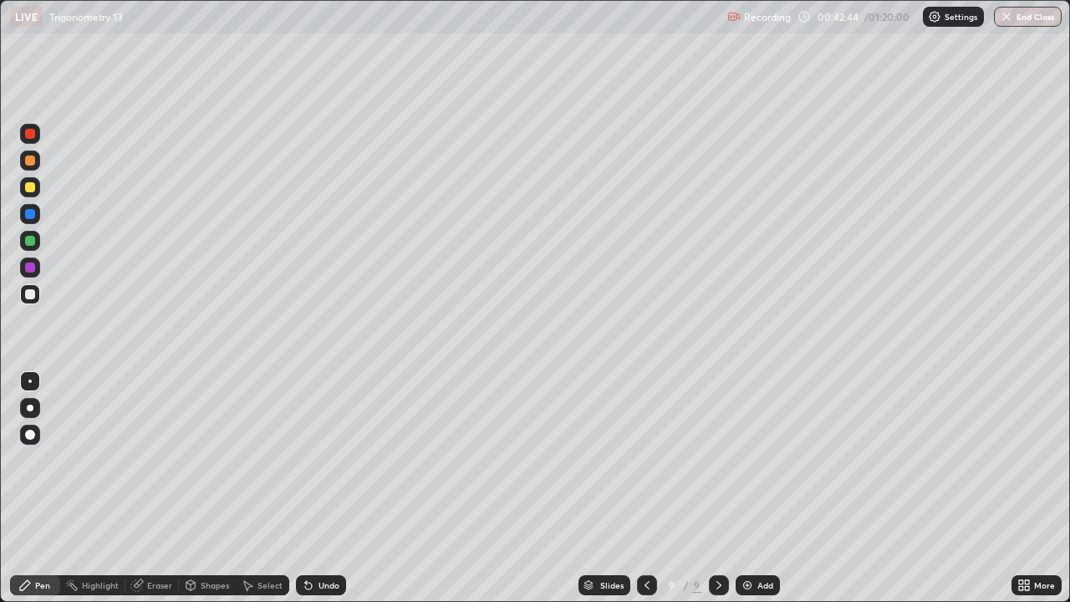
click at [30, 187] on div at bounding box center [30, 187] width 10 height 10
click at [21, 191] on div at bounding box center [30, 187] width 20 height 20
click at [312, 493] on icon at bounding box center [308, 584] width 13 height 13
click at [318, 493] on div "Undo" at bounding box center [328, 585] width 21 height 8
click at [322, 493] on div "Undo" at bounding box center [328, 585] width 21 height 8
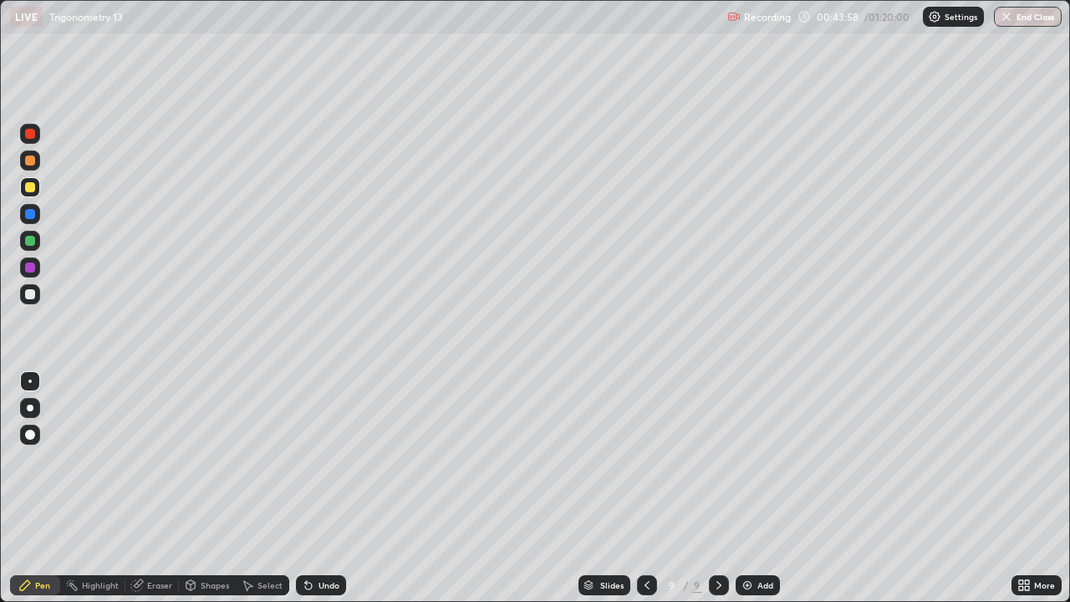
click at [322, 493] on div "Undo" at bounding box center [328, 585] width 21 height 8
click at [320, 493] on div "Undo" at bounding box center [321, 585] width 50 height 20
click at [753, 493] on div "Add" at bounding box center [758, 585] width 44 height 20
click at [29, 242] on div at bounding box center [30, 241] width 10 height 10
click at [331, 493] on div "Undo" at bounding box center [321, 585] width 50 height 20
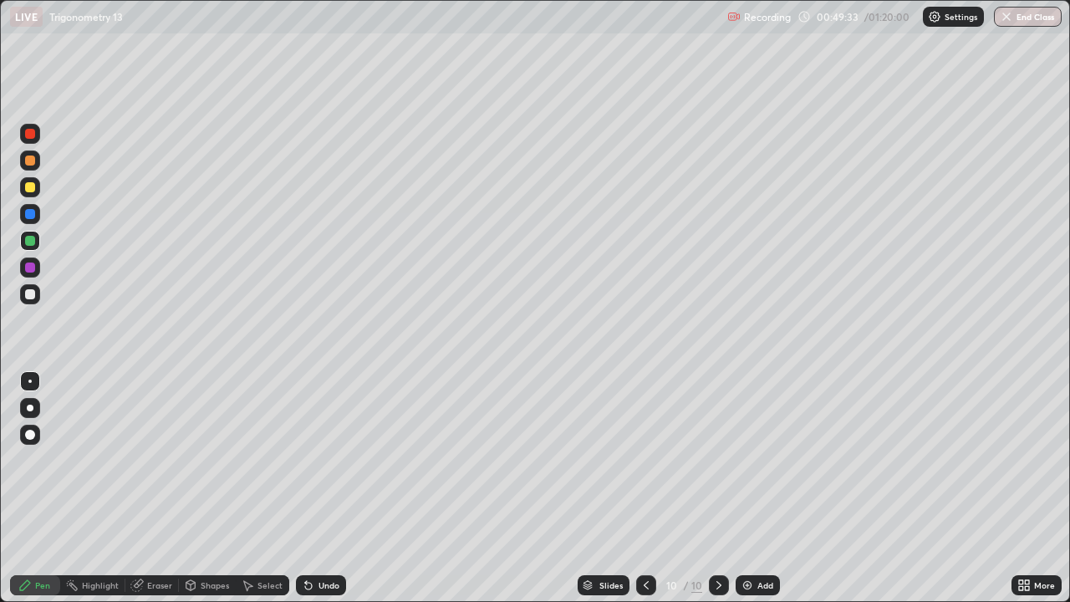
click at [30, 163] on div at bounding box center [30, 160] width 10 height 10
click at [754, 493] on div "Add" at bounding box center [758, 585] width 44 height 20
click at [645, 493] on icon at bounding box center [646, 584] width 13 height 13
click at [713, 493] on icon at bounding box center [718, 584] width 13 height 13
click at [647, 493] on icon at bounding box center [646, 584] width 13 height 13
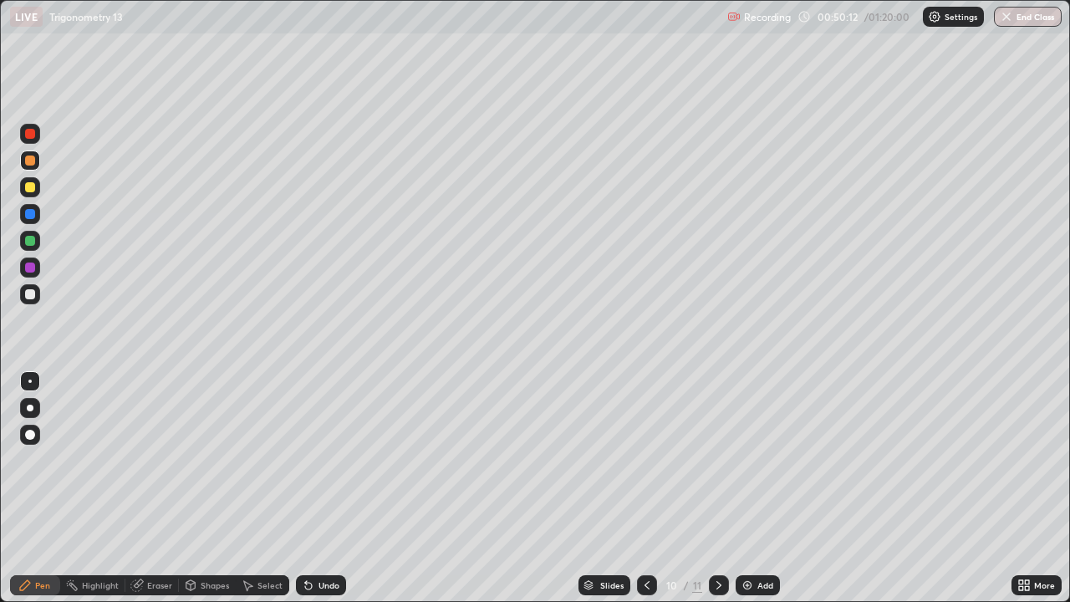
click at [717, 493] on icon at bounding box center [718, 584] width 13 height 13
click at [645, 493] on icon at bounding box center [646, 584] width 13 height 13
click at [716, 493] on icon at bounding box center [718, 584] width 13 height 13
click at [645, 493] on icon at bounding box center [646, 584] width 13 height 13
click at [721, 493] on icon at bounding box center [718, 584] width 13 height 13
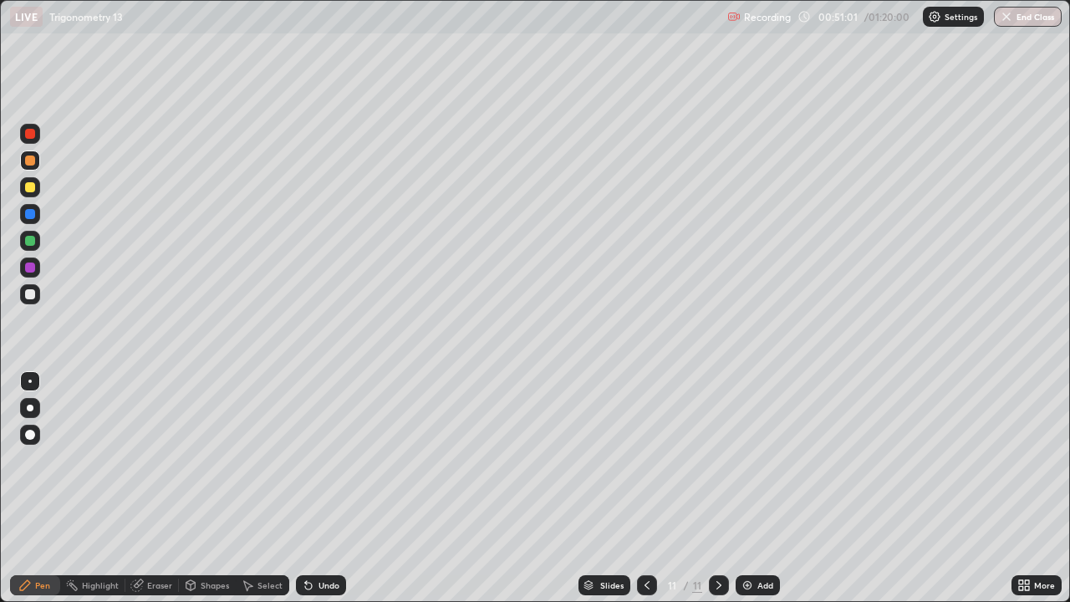
click at [334, 493] on div "Undo" at bounding box center [328, 585] width 21 height 8
click at [752, 493] on div "Add" at bounding box center [758, 585] width 44 height 20
click at [333, 493] on div "Undo" at bounding box center [328, 585] width 21 height 8
click at [328, 493] on div "Undo" at bounding box center [328, 585] width 21 height 8
click at [329, 493] on div "Undo" at bounding box center [328, 585] width 21 height 8
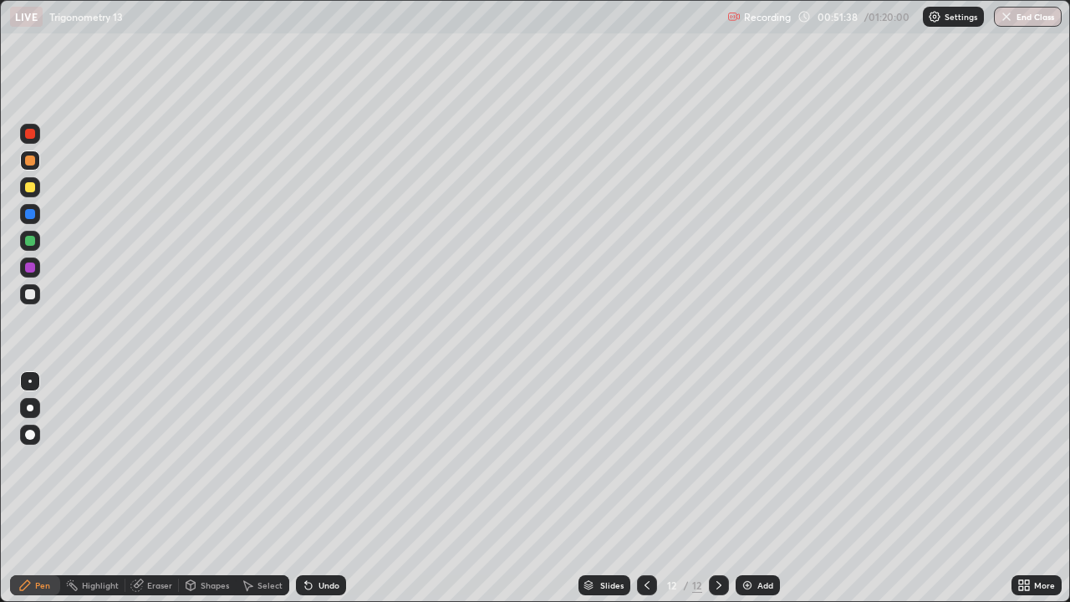
click at [332, 493] on div "Undo" at bounding box center [328, 585] width 21 height 8
click at [645, 493] on icon at bounding box center [646, 584] width 13 height 13
click at [713, 493] on icon at bounding box center [718, 584] width 13 height 13
click at [645, 493] on icon at bounding box center [646, 584] width 13 height 13
click at [714, 493] on icon at bounding box center [718, 584] width 13 height 13
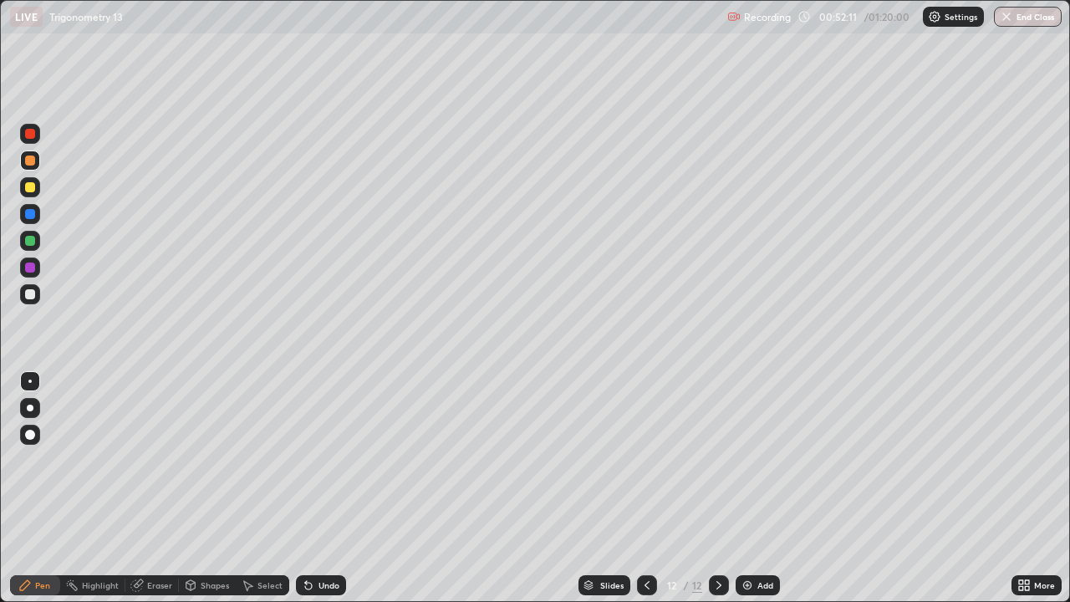
click at [330, 493] on div "Undo" at bounding box center [321, 585] width 50 height 20
click at [645, 493] on icon at bounding box center [646, 584] width 13 height 13
click at [717, 493] on icon at bounding box center [718, 584] width 13 height 13
click at [709, 493] on div at bounding box center [719, 585] width 20 height 20
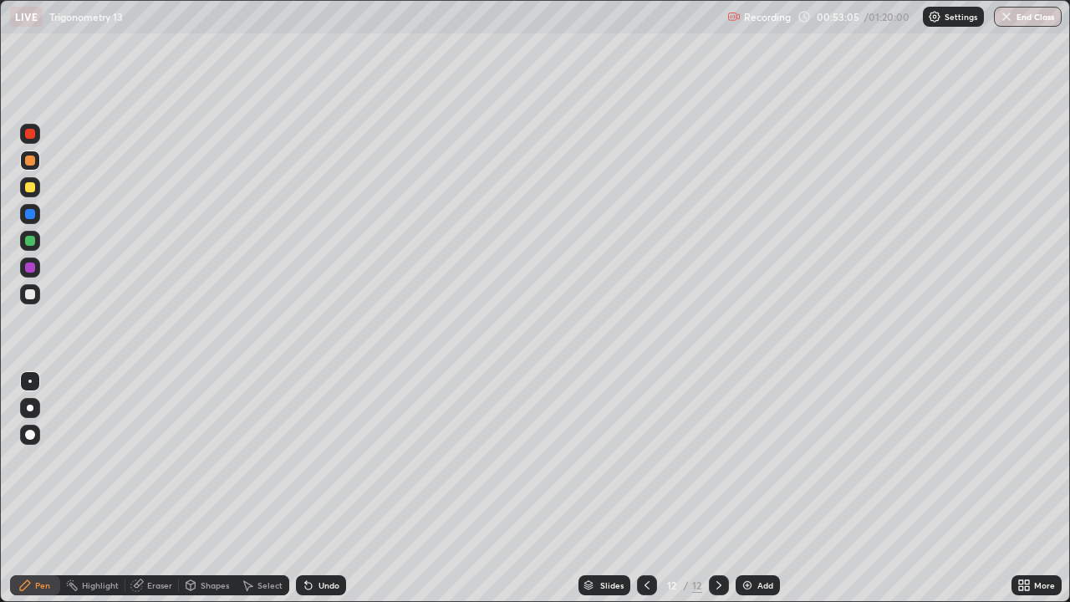
click at [638, 493] on div at bounding box center [647, 585] width 20 height 20
click at [645, 493] on icon at bounding box center [646, 584] width 13 height 13
click at [712, 493] on icon at bounding box center [718, 584] width 13 height 13
click at [713, 493] on icon at bounding box center [718, 584] width 13 height 13
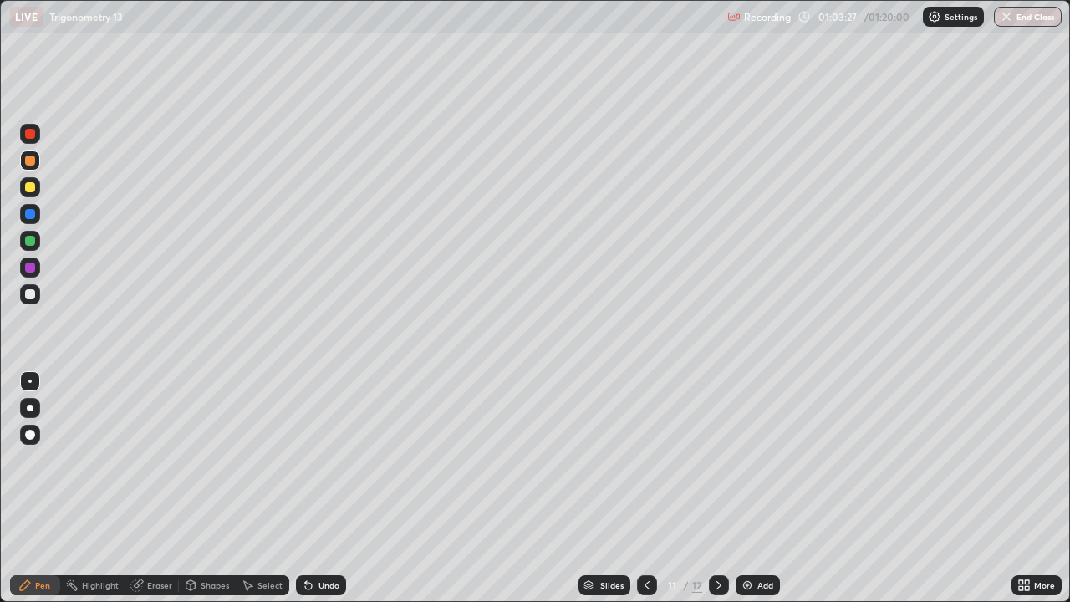
click at [719, 493] on icon at bounding box center [718, 584] width 13 height 13
click at [1031, 23] on button "End Class" at bounding box center [1028, 17] width 68 height 20
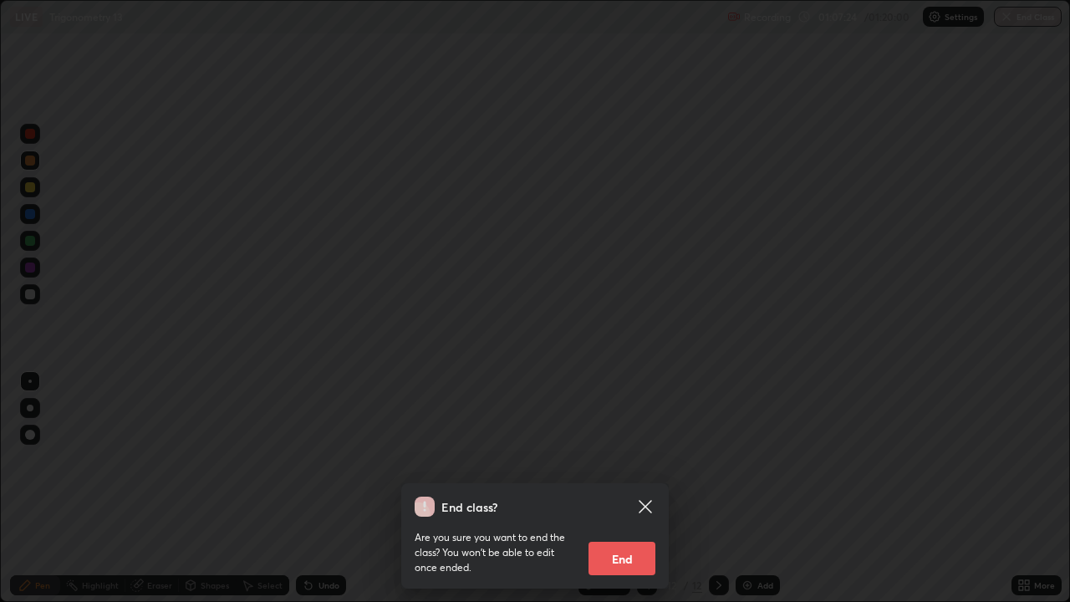
click at [628, 493] on button "End" at bounding box center [621, 558] width 67 height 33
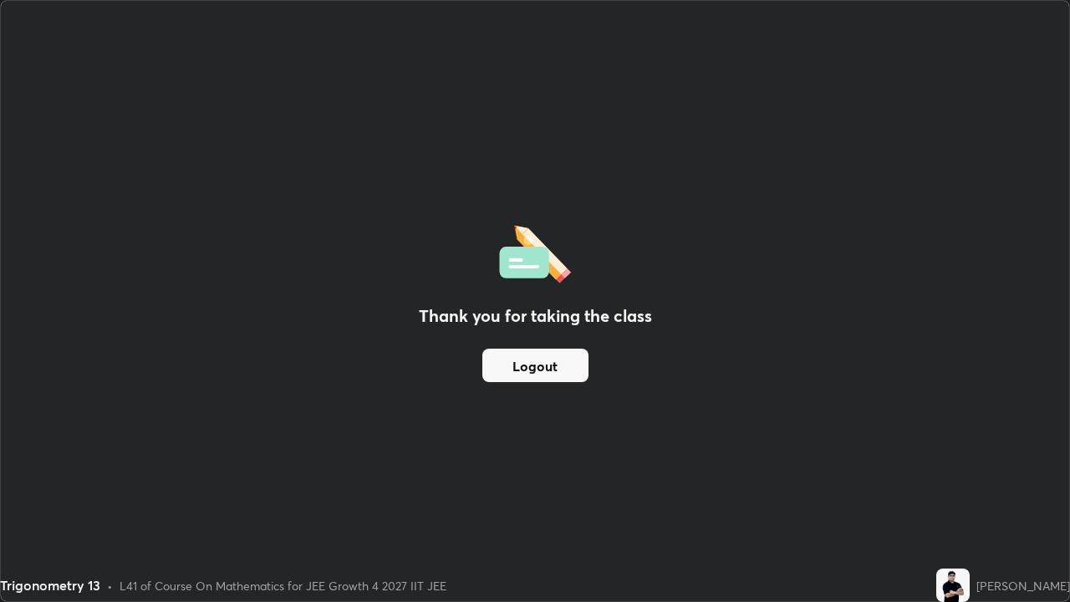
click at [545, 369] on button "Logout" at bounding box center [535, 365] width 106 height 33
click at [546, 363] on button "Logout" at bounding box center [535, 365] width 106 height 33
